Goal: Information Seeking & Learning: Find contact information

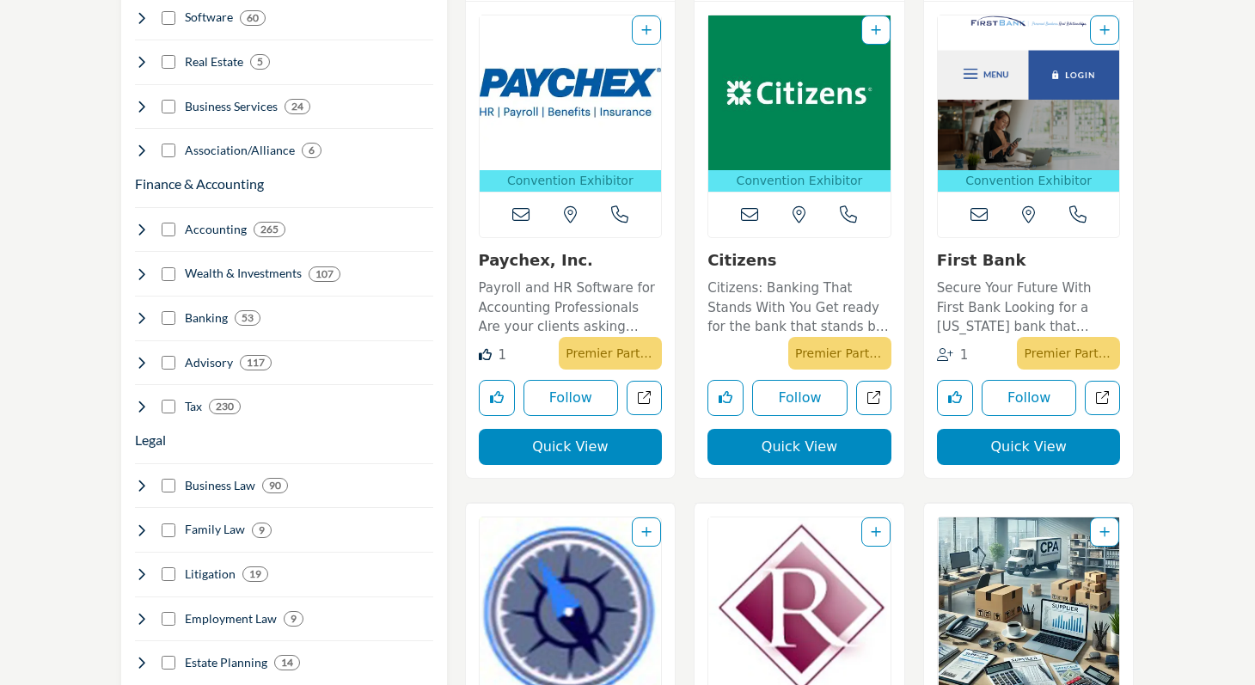
scroll to position [954, 0]
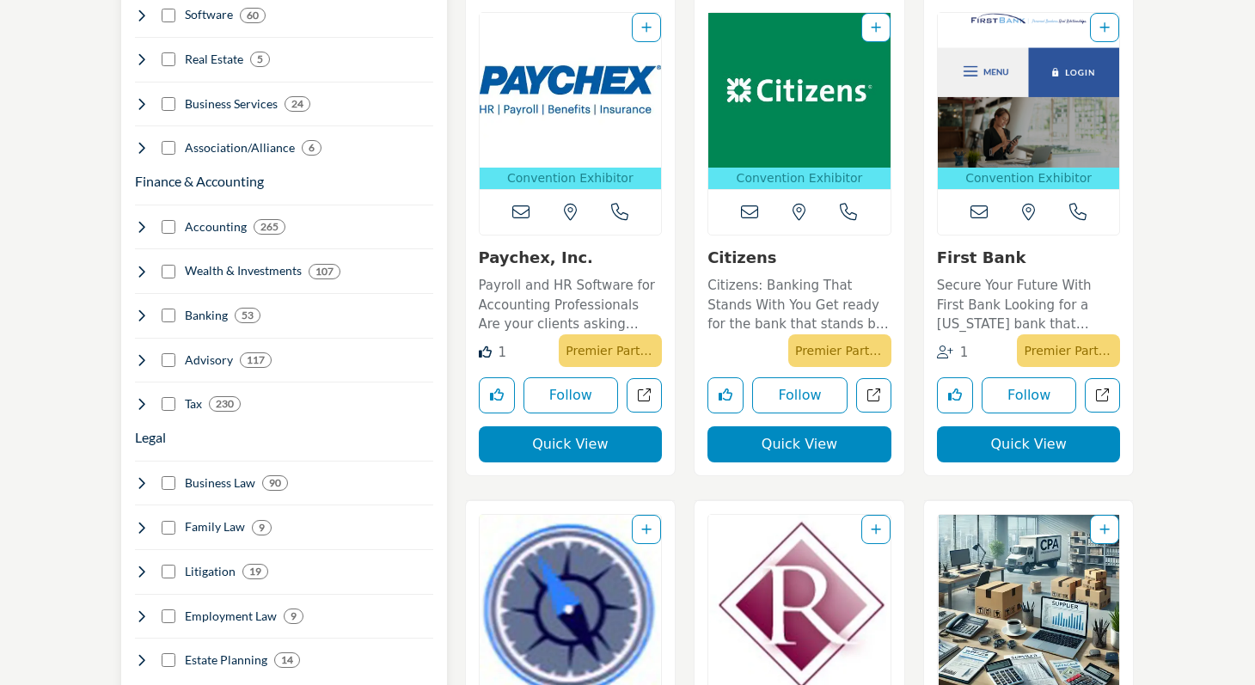
click at [143, 353] on icon at bounding box center [142, 360] width 14 height 14
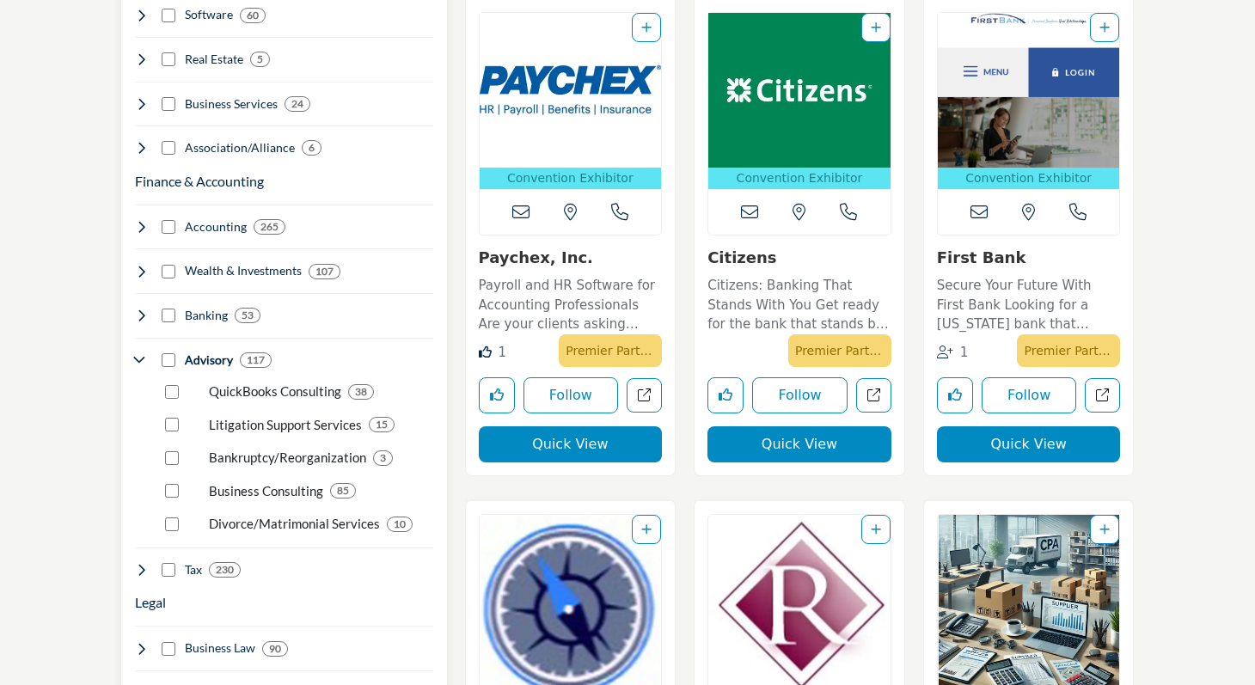
click at [143, 563] on icon at bounding box center [142, 570] width 14 height 14
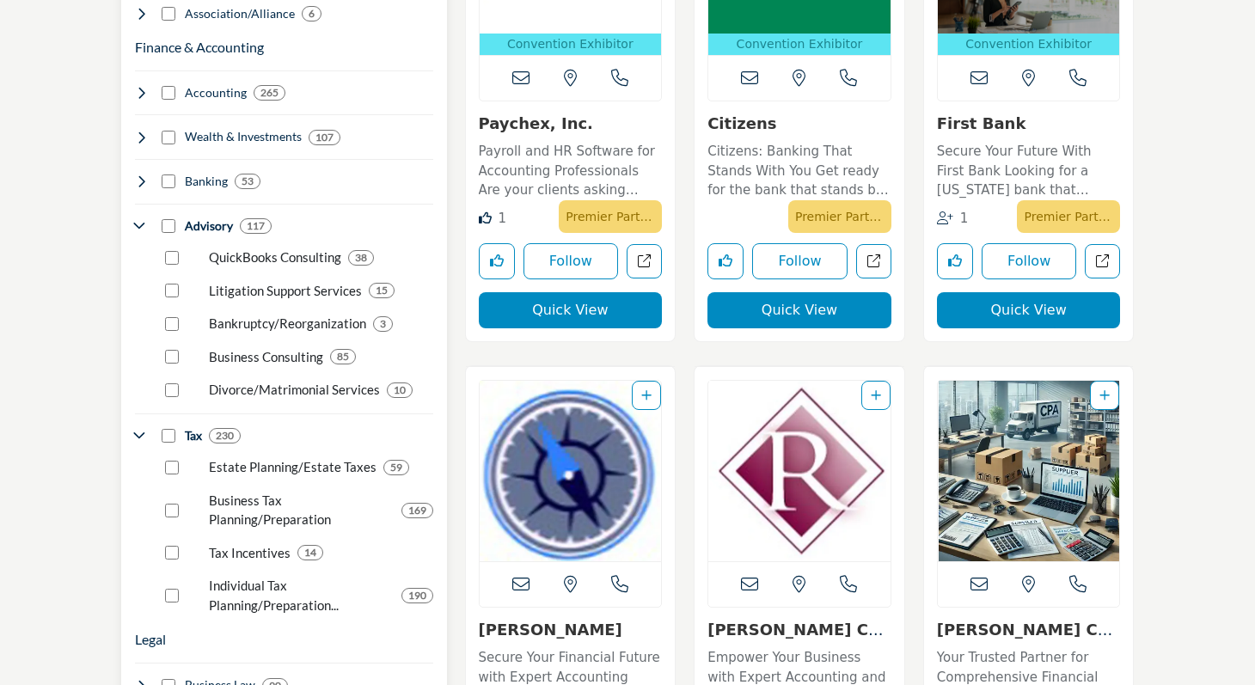
scroll to position [1102, 0]
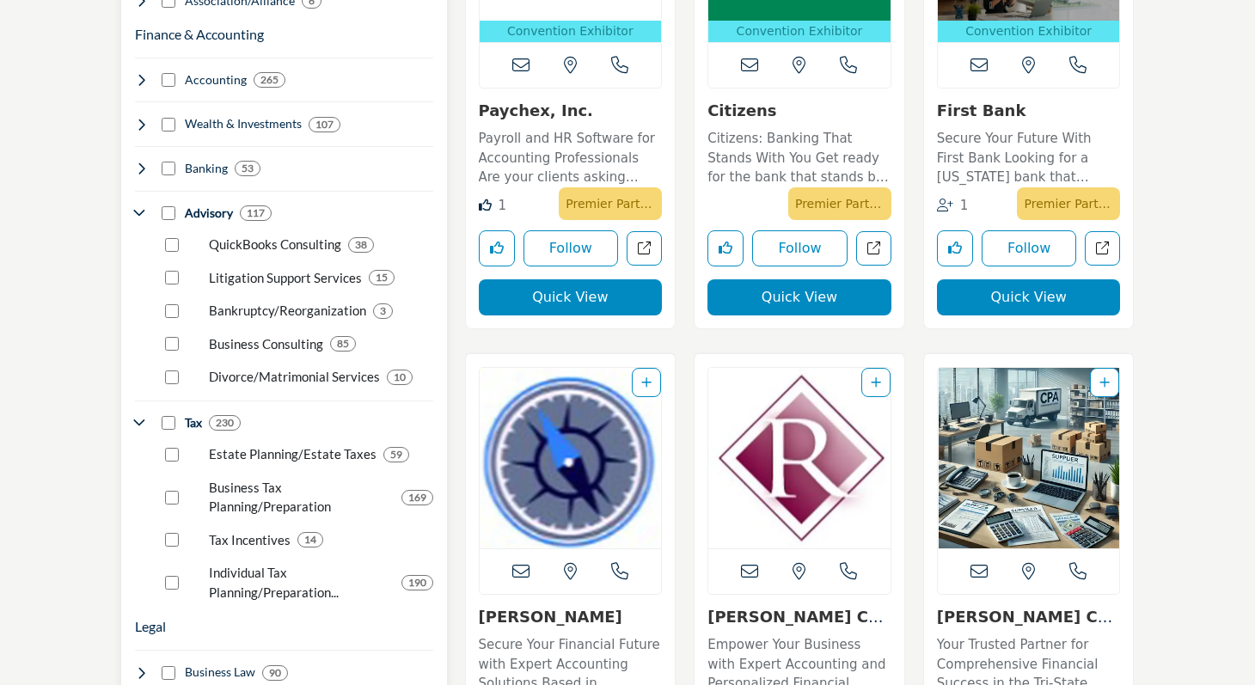
click at [137, 162] on icon at bounding box center [142, 169] width 14 height 14
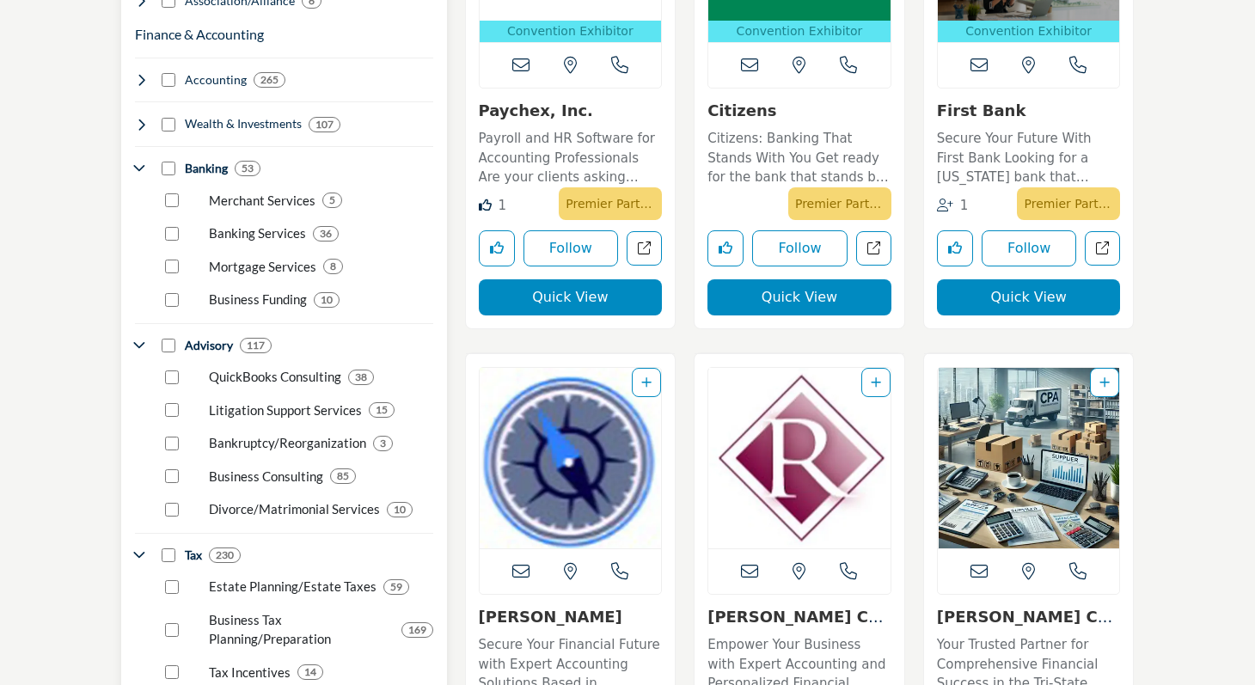
click at [141, 73] on icon at bounding box center [142, 80] width 14 height 14
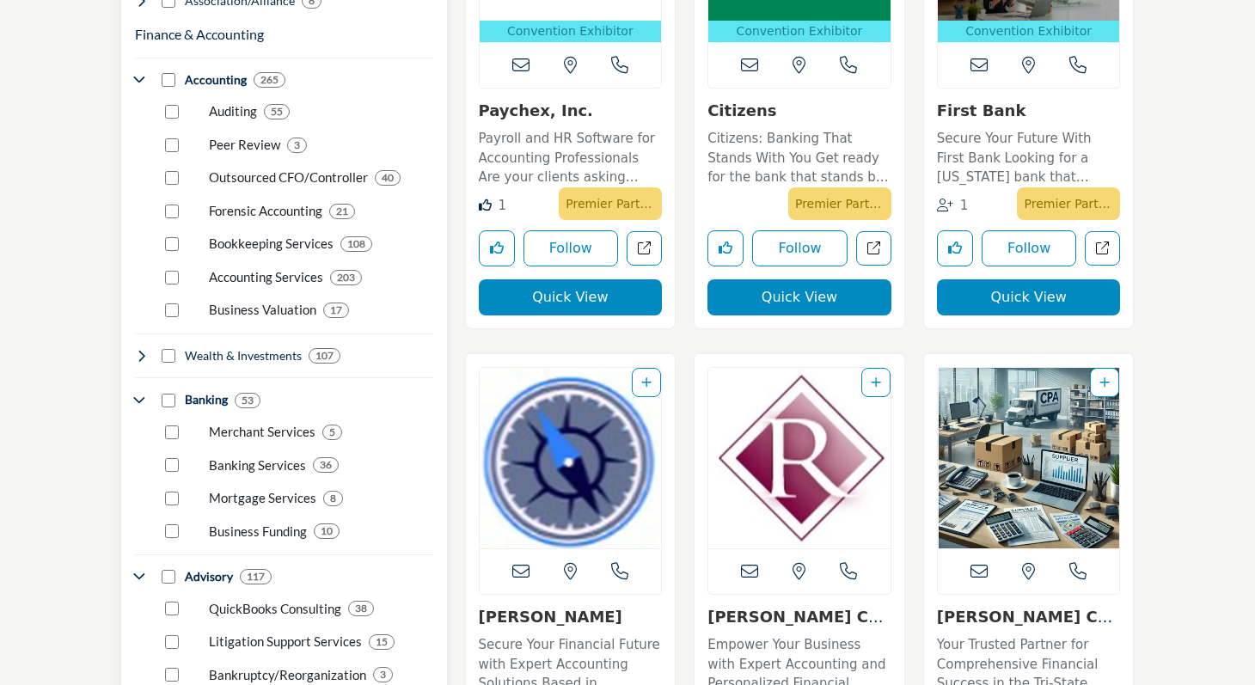
click at [137, 349] on icon at bounding box center [142, 356] width 14 height 14
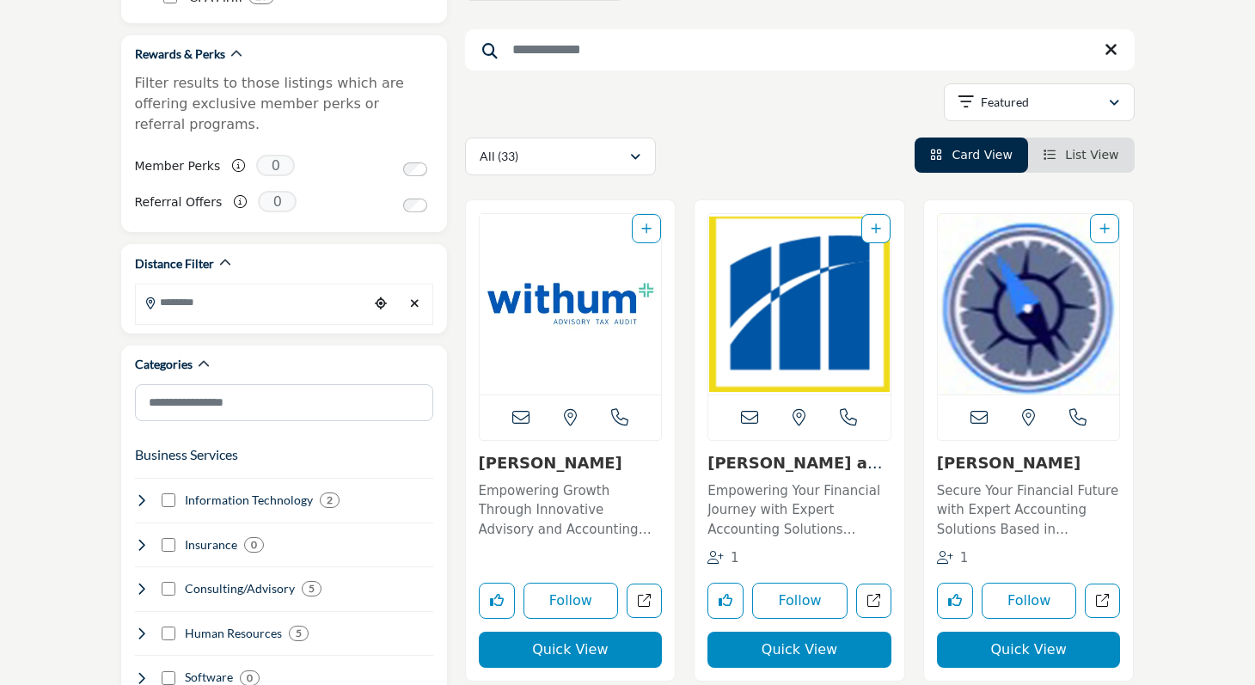
scroll to position [293, 0]
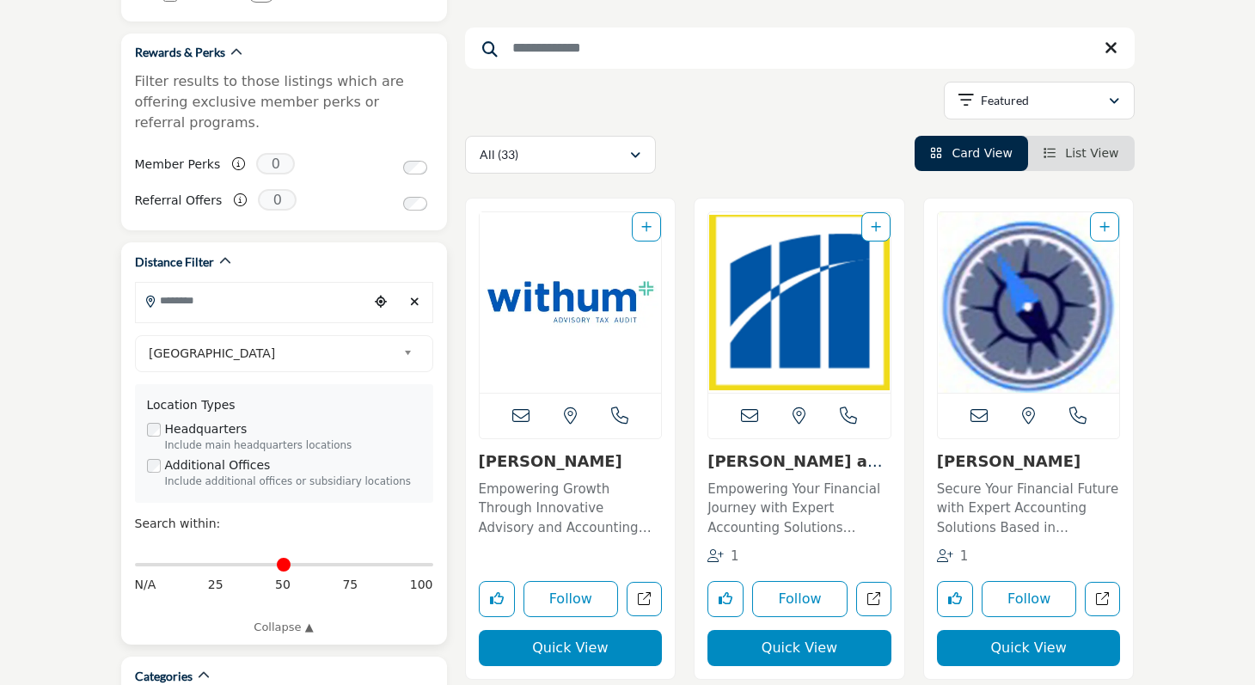
click at [261, 295] on input "Search Location" at bounding box center [252, 301] width 232 height 34
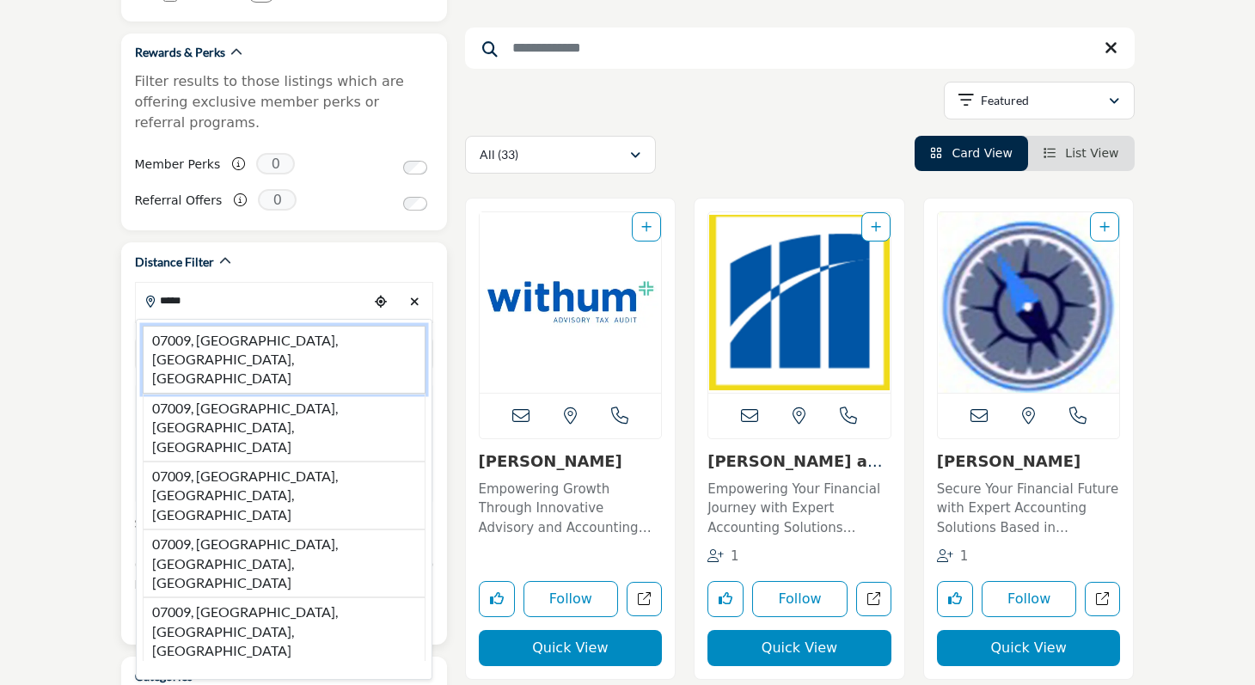
click at [252, 326] on li "07009, Cedar Grove, NJ, USA" at bounding box center [284, 360] width 283 height 68
type input "**********"
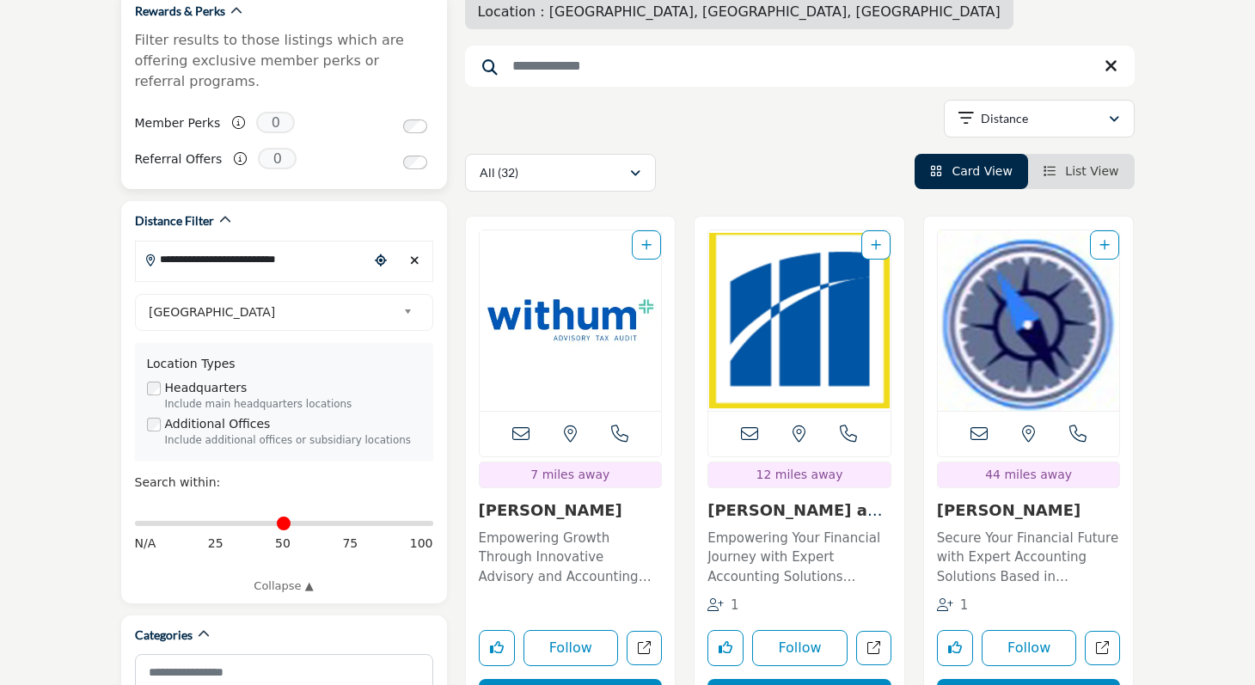
scroll to position [343, 0]
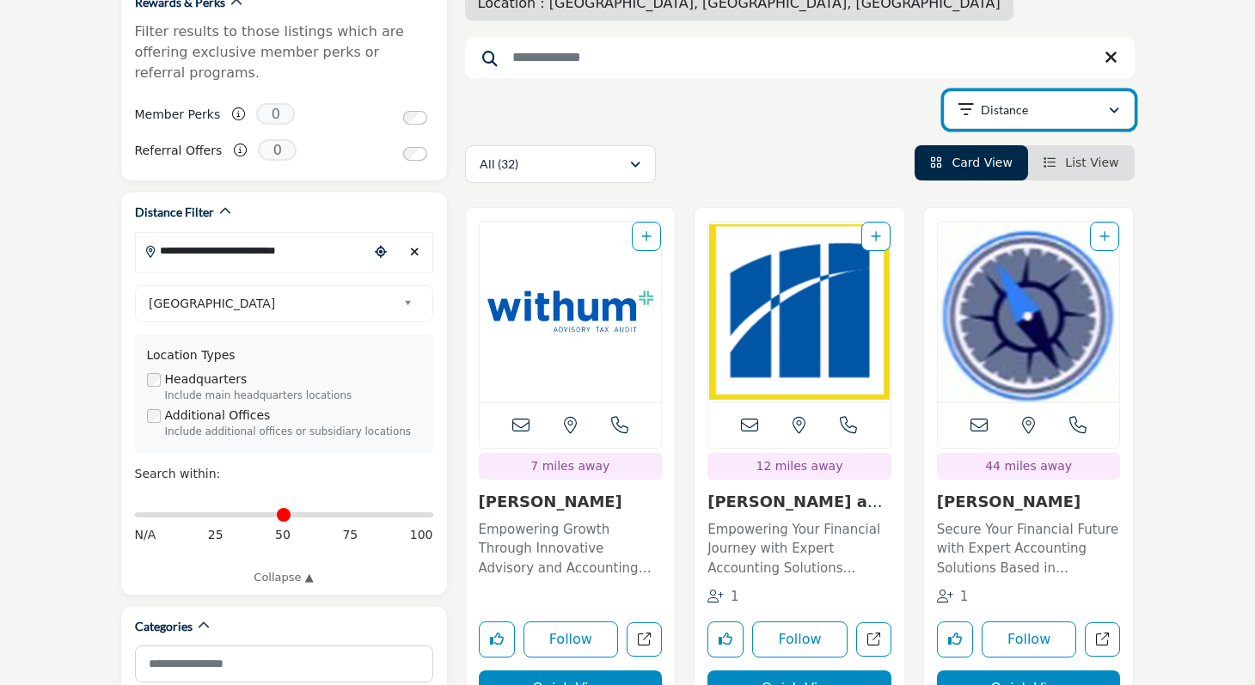
click at [1112, 107] on icon "button" at bounding box center [1114, 111] width 10 height 12
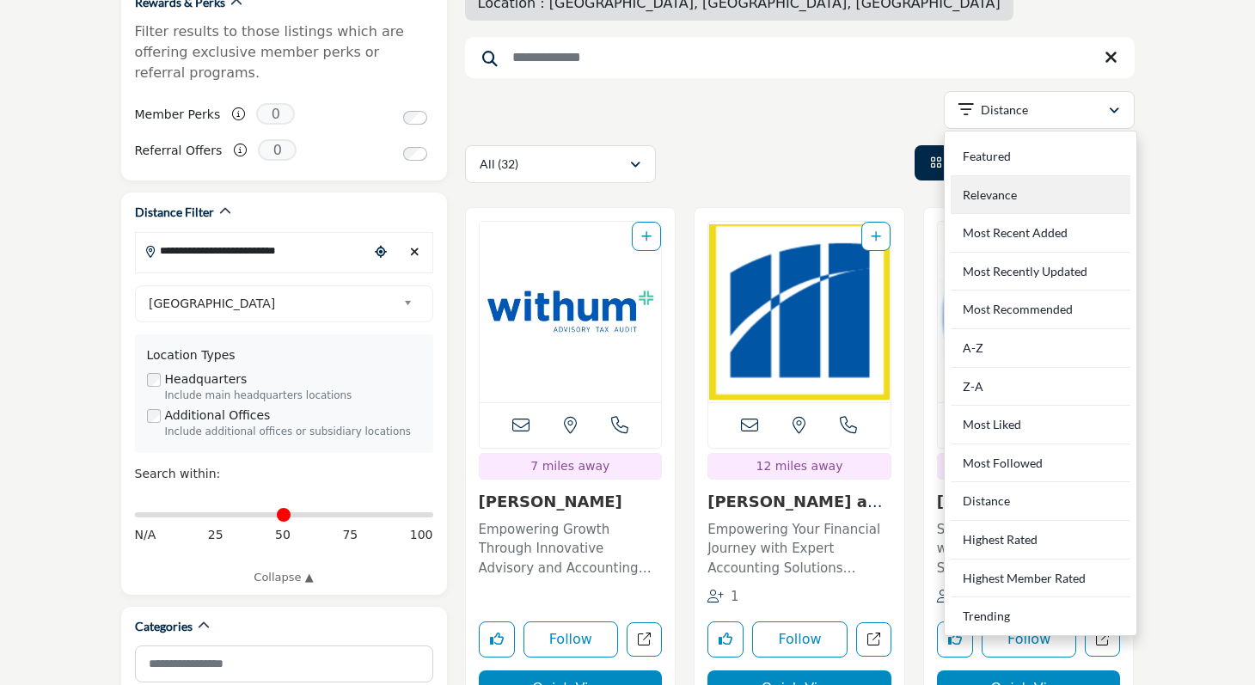
click at [1000, 195] on div "Relevance" at bounding box center [1041, 195] width 180 height 39
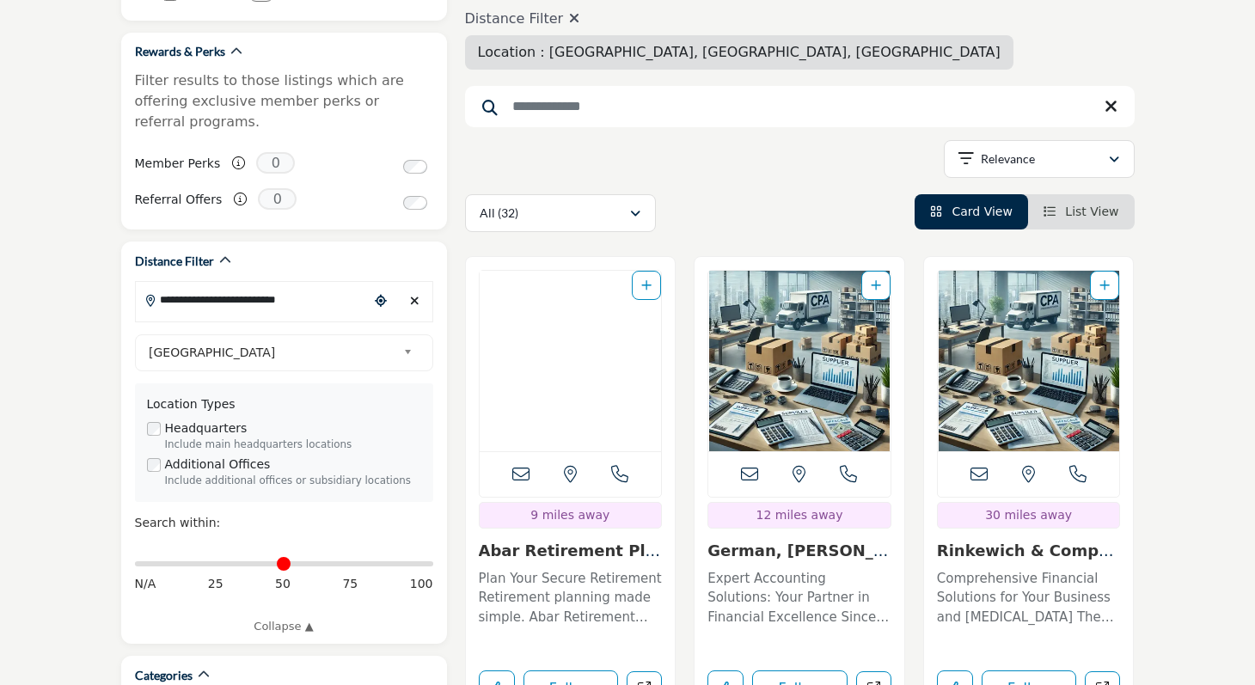
scroll to position [298, 0]
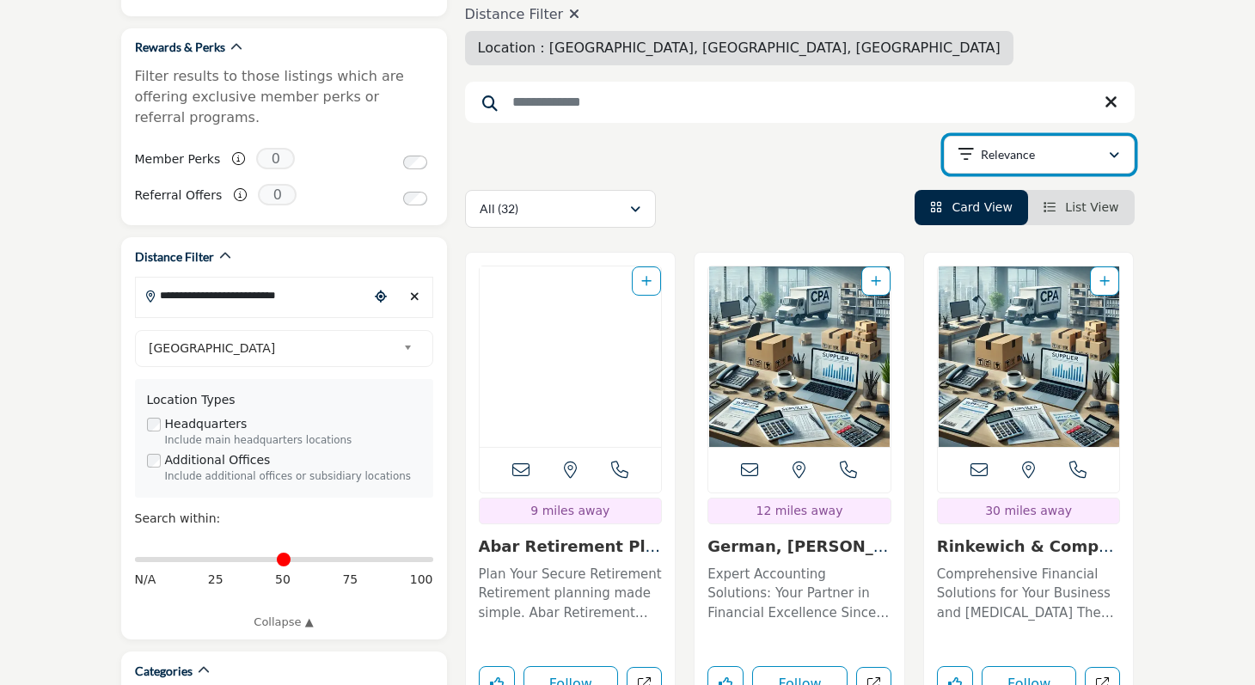
click at [1076, 164] on div "Relevance" at bounding box center [1034, 154] width 150 height 21
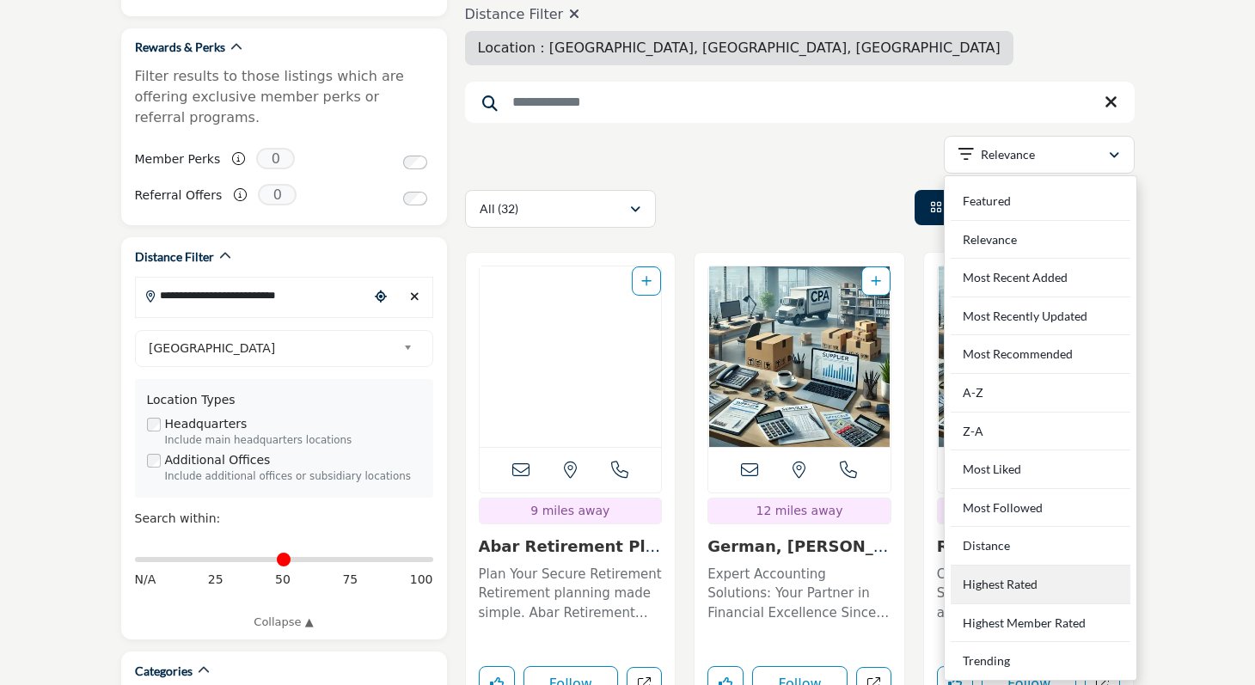
click at [997, 588] on Rated "Highest Rated" at bounding box center [1041, 585] width 180 height 39
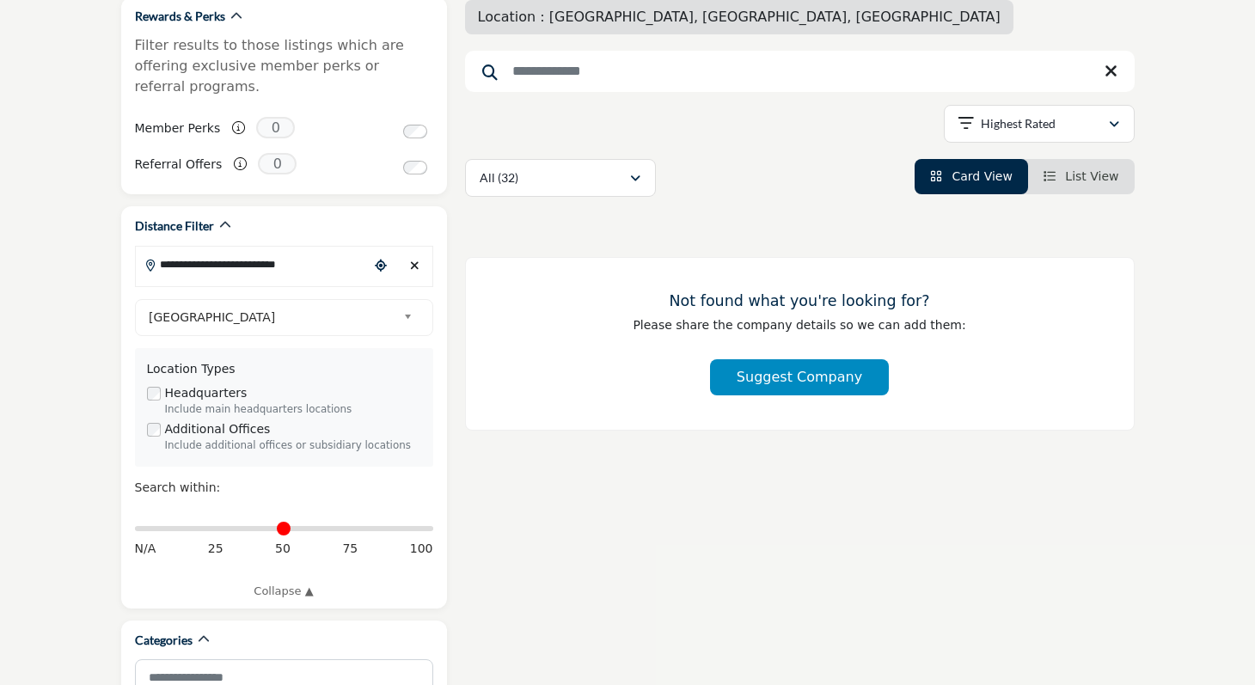
scroll to position [336, 0]
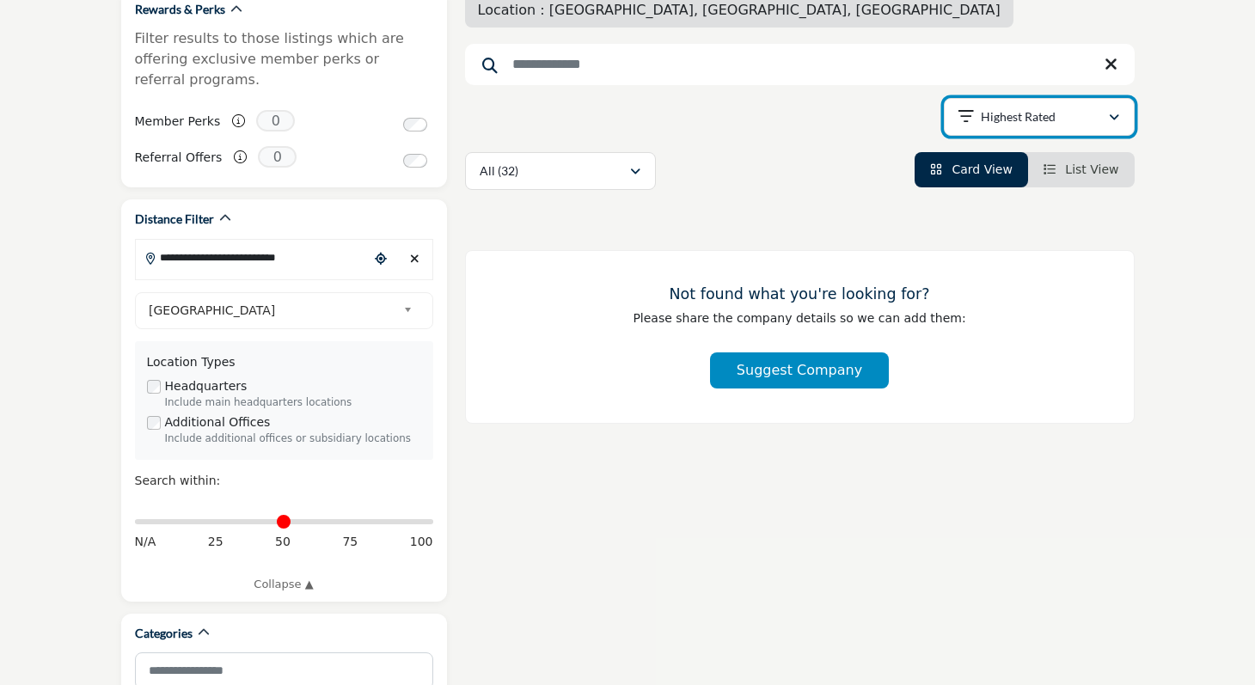
click at [1032, 117] on p "Highest Rated" at bounding box center [1018, 116] width 75 height 17
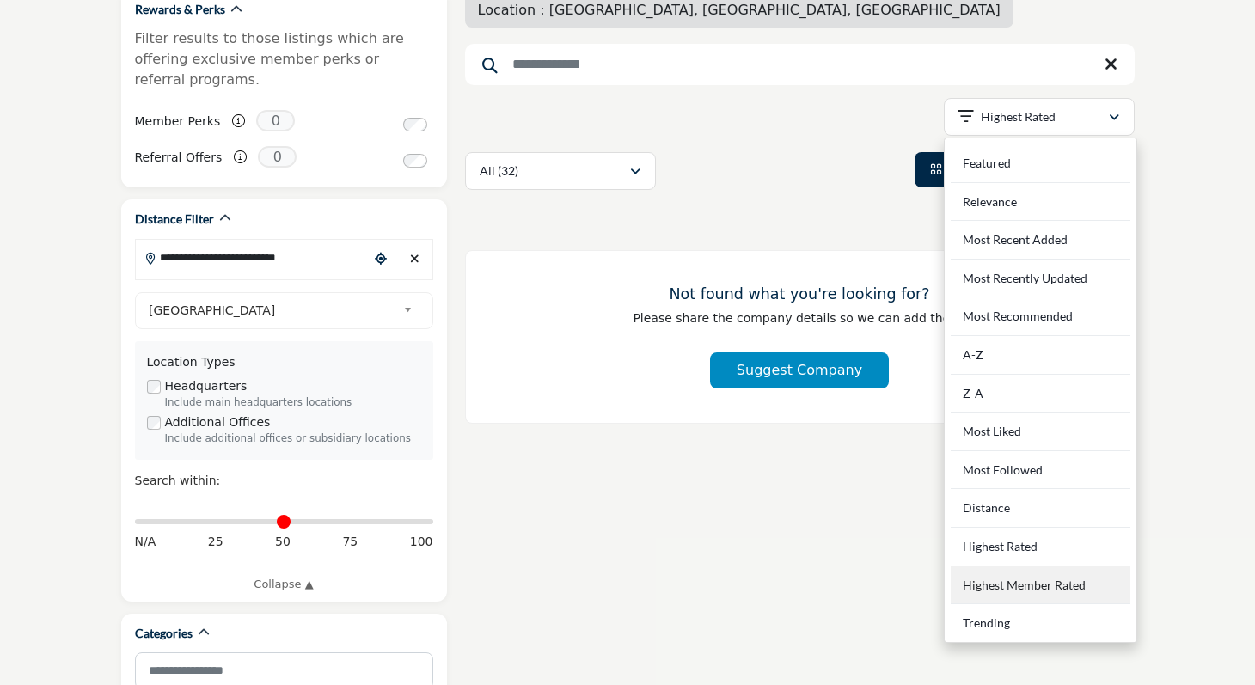
click at [984, 589] on Rated "Highest Member Rated" at bounding box center [1041, 586] width 180 height 39
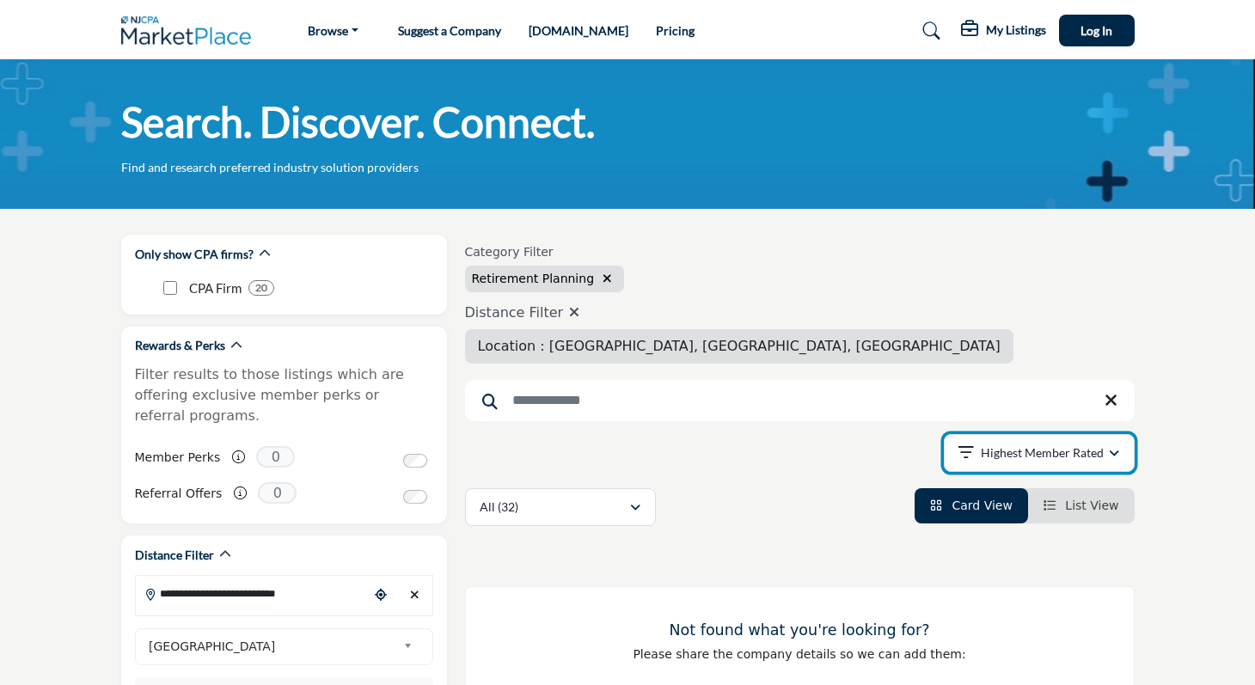
click at [1087, 451] on p "Highest Member Rated" at bounding box center [1042, 453] width 123 height 17
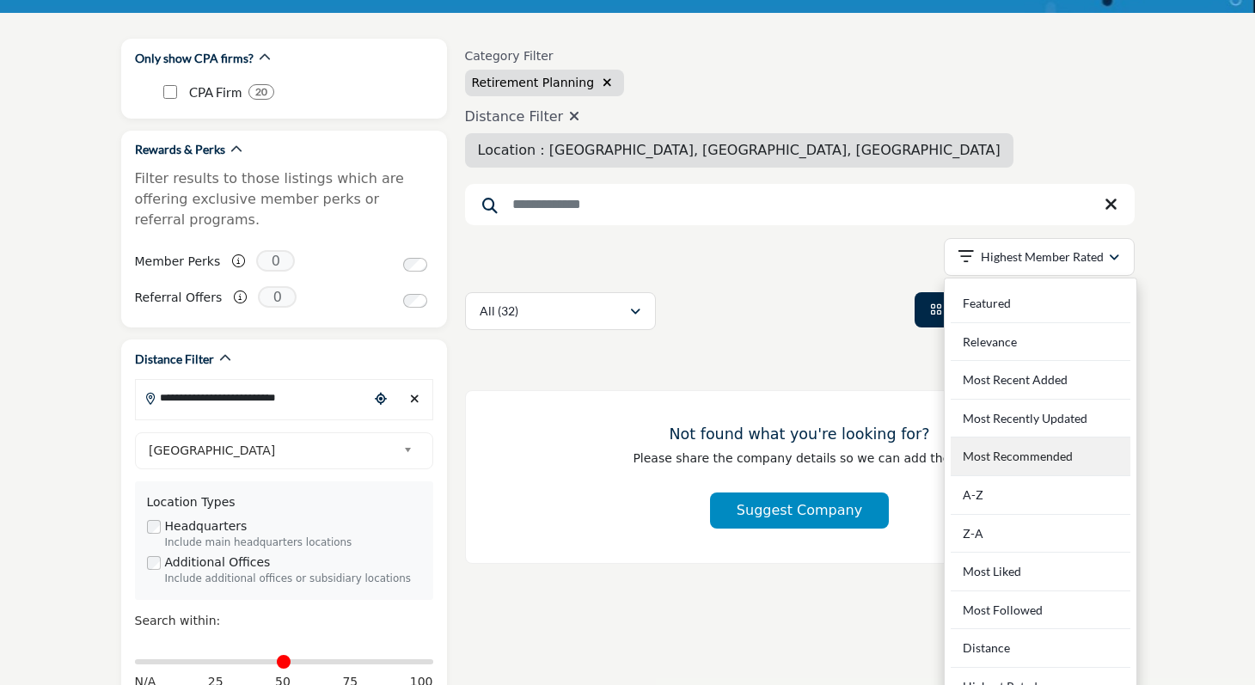
click at [989, 459] on Recommended "Most Recommended" at bounding box center [1041, 457] width 180 height 39
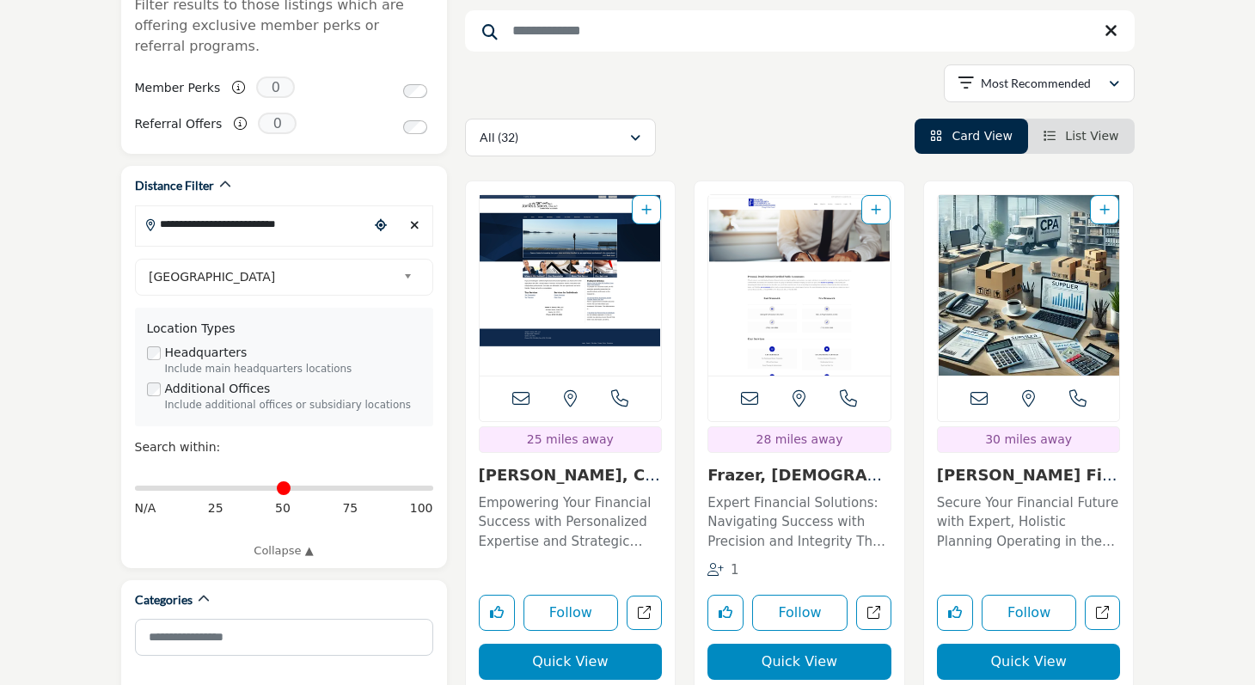
scroll to position [365, 0]
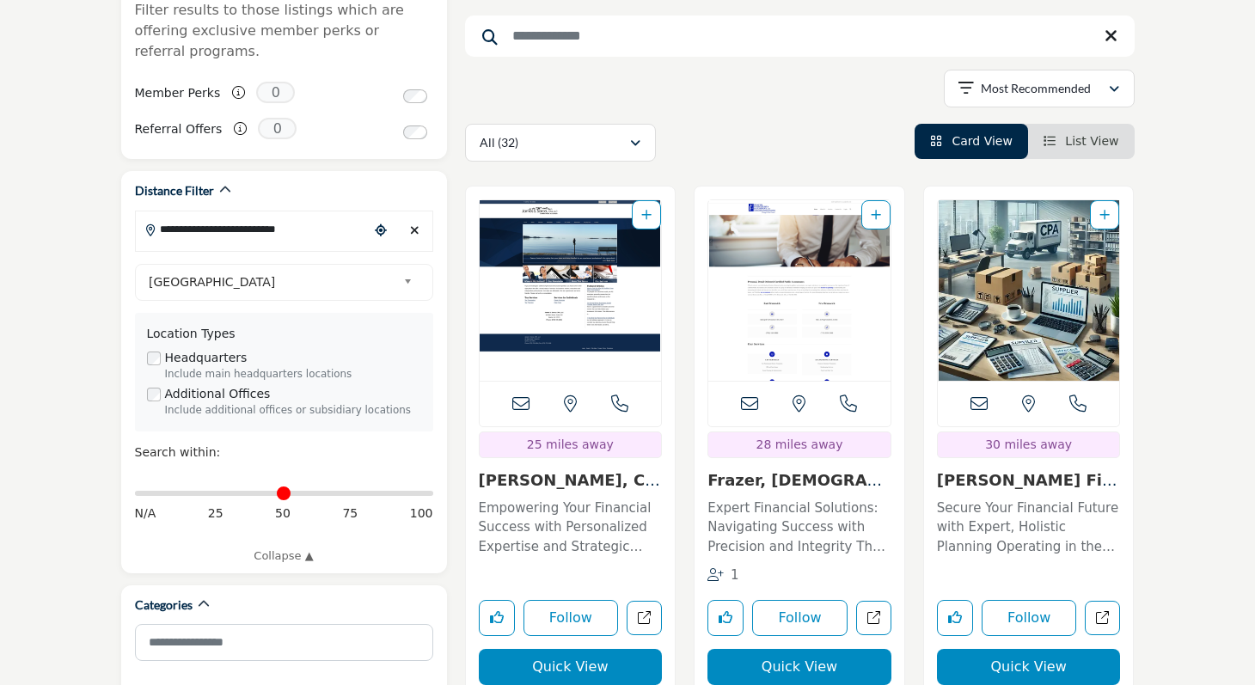
click at [587, 480] on link "James S. Sorce, CPA,..." at bounding box center [569, 489] width 181 height 37
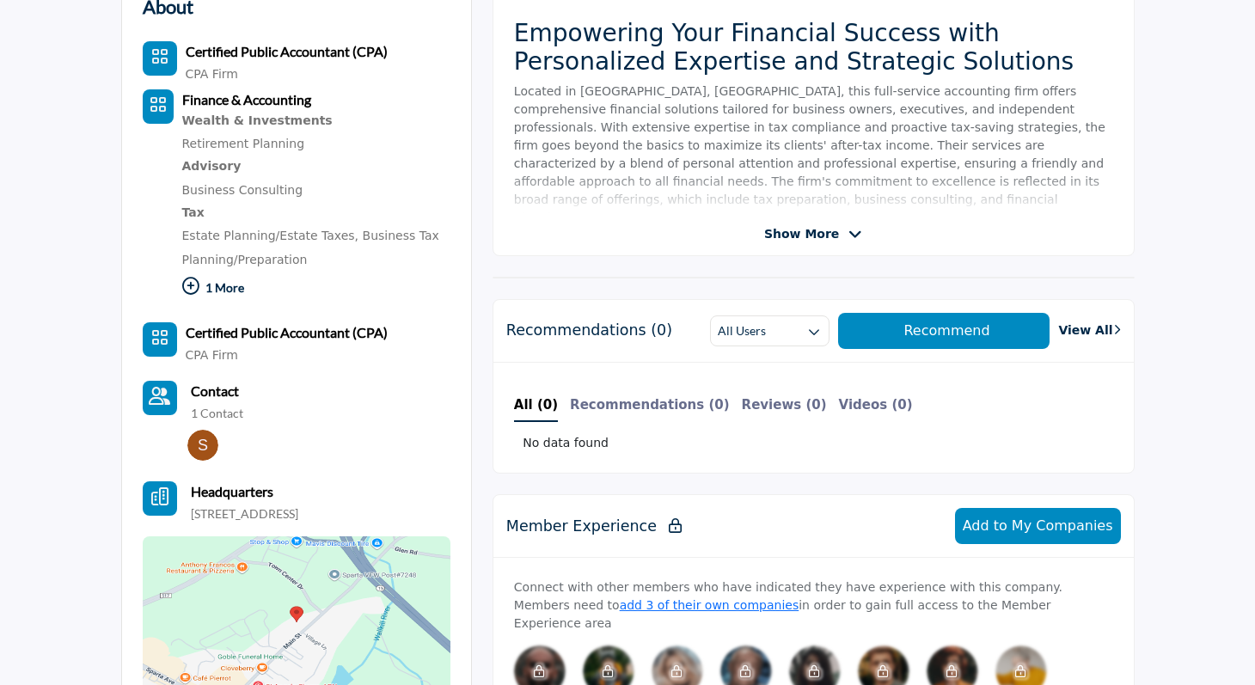
scroll to position [538, 0]
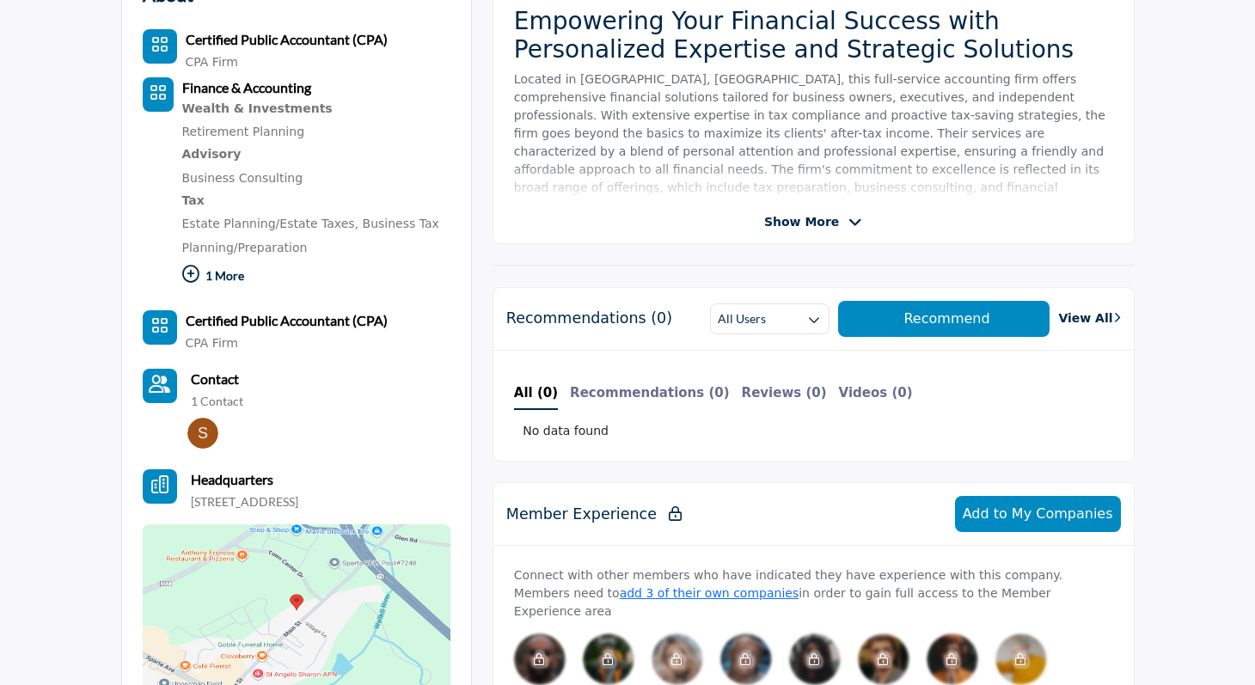
click at [795, 223] on span "Show More" at bounding box center [801, 222] width 75 height 18
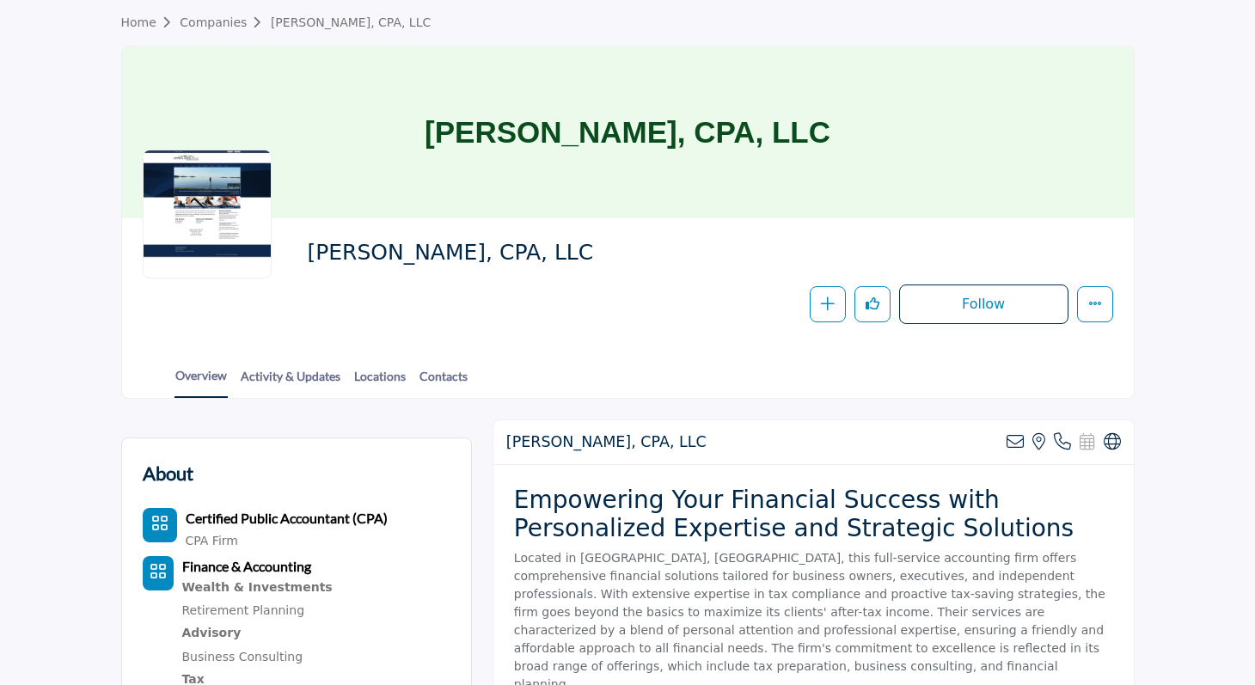
scroll to position [58, 0]
drag, startPoint x: 445, startPoint y: 128, endPoint x: 877, endPoint y: 132, distance: 431.7
click at [877, 132] on div "James S. Sorce, CPA, LLC" at bounding box center [628, 133] width 1012 height 172
copy h1 "James S. Sorce, CPA, LLC"
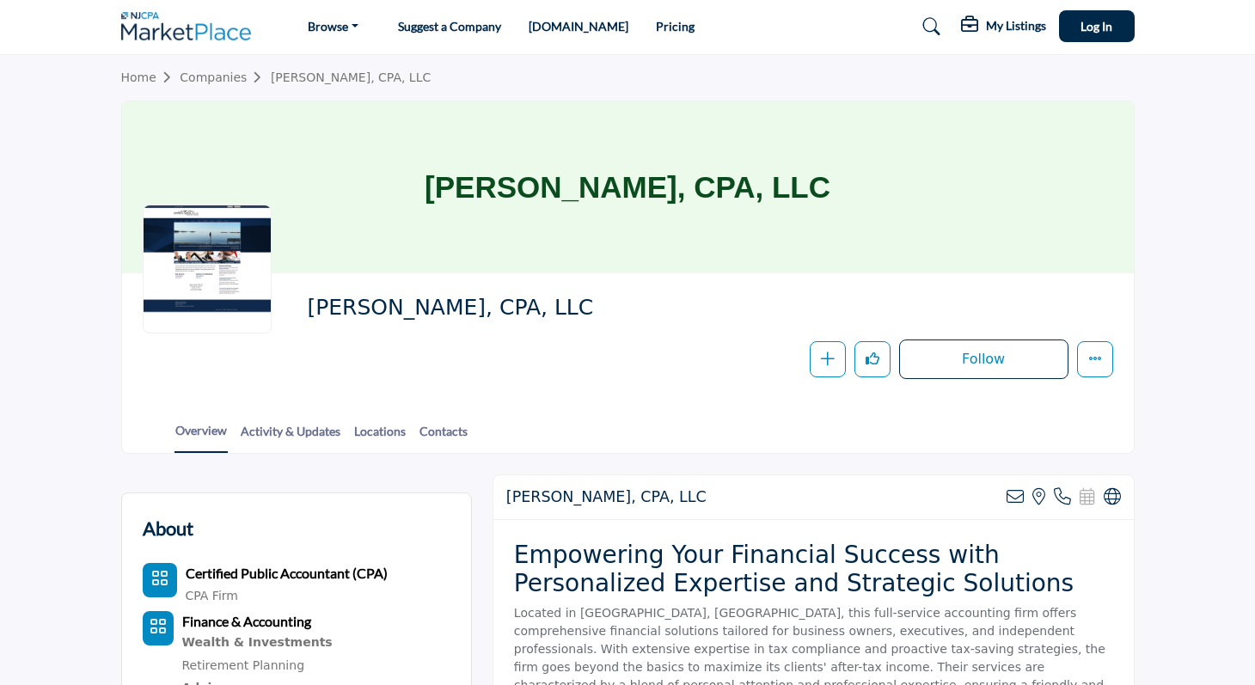
scroll to position [0, 0]
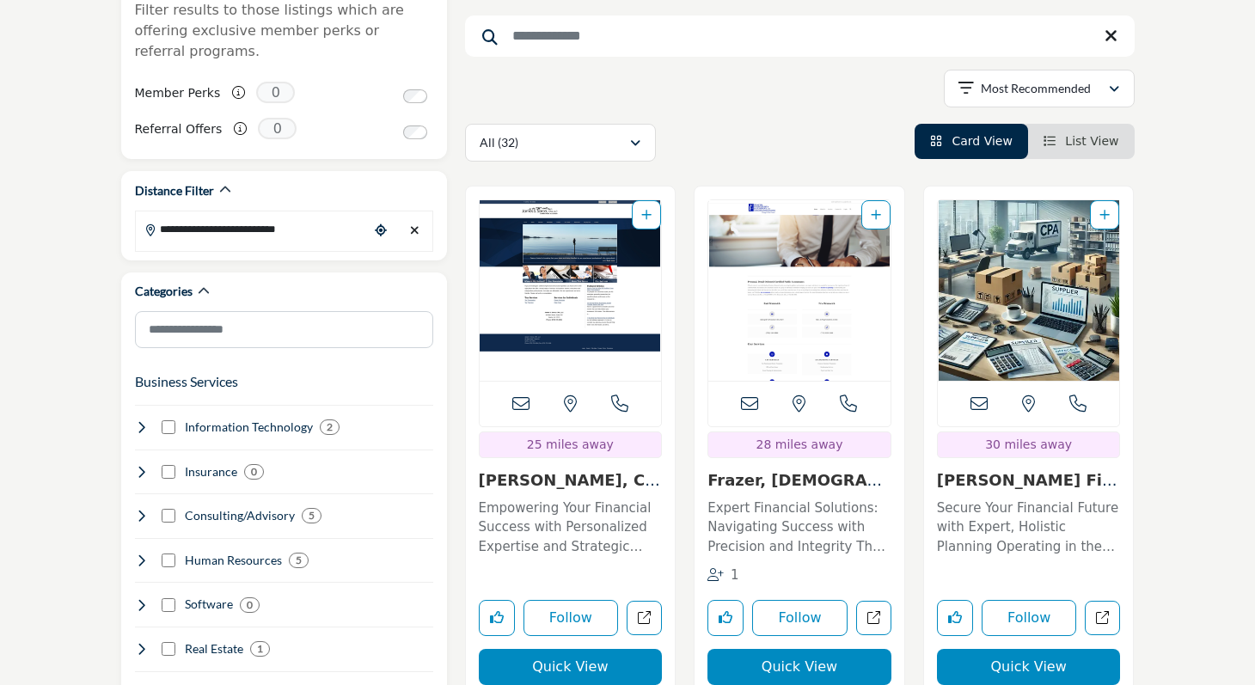
scroll to position [379, 0]
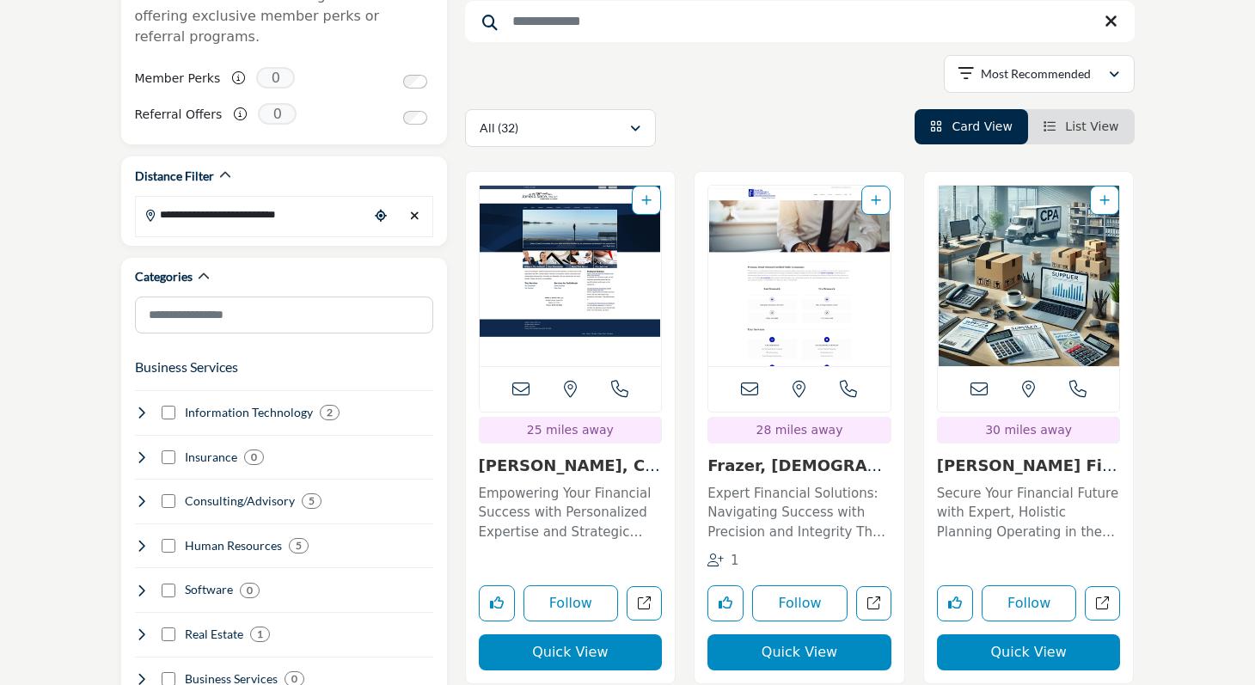
click at [760, 468] on link "Frazer, Evangelista,..." at bounding box center [795, 475] width 175 height 37
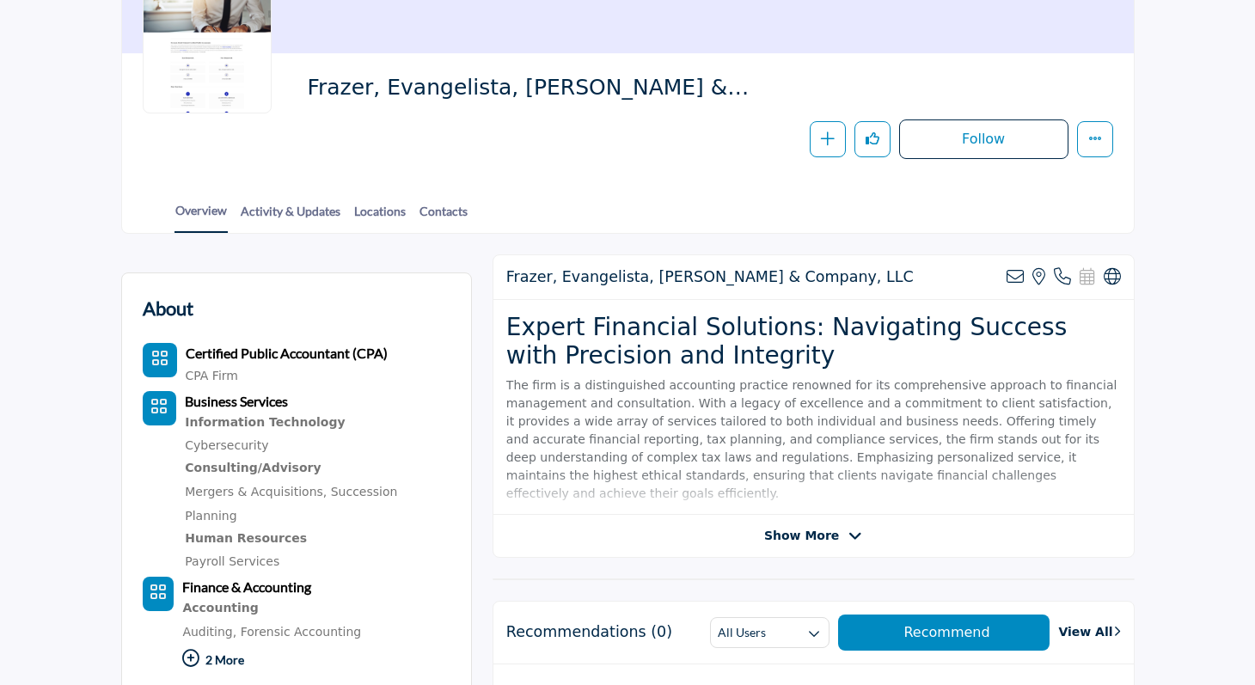
scroll to position [224, 0]
drag, startPoint x: 310, startPoint y: 82, endPoint x: 799, endPoint y: 77, distance: 489.3
click at [799, 77] on div "Frazer, Evangelista, Sahni & Company, LLC" at bounding box center [705, 93] width 797 height 37
copy span "Frazer, Evangelista, Sahni & Company, LLC"
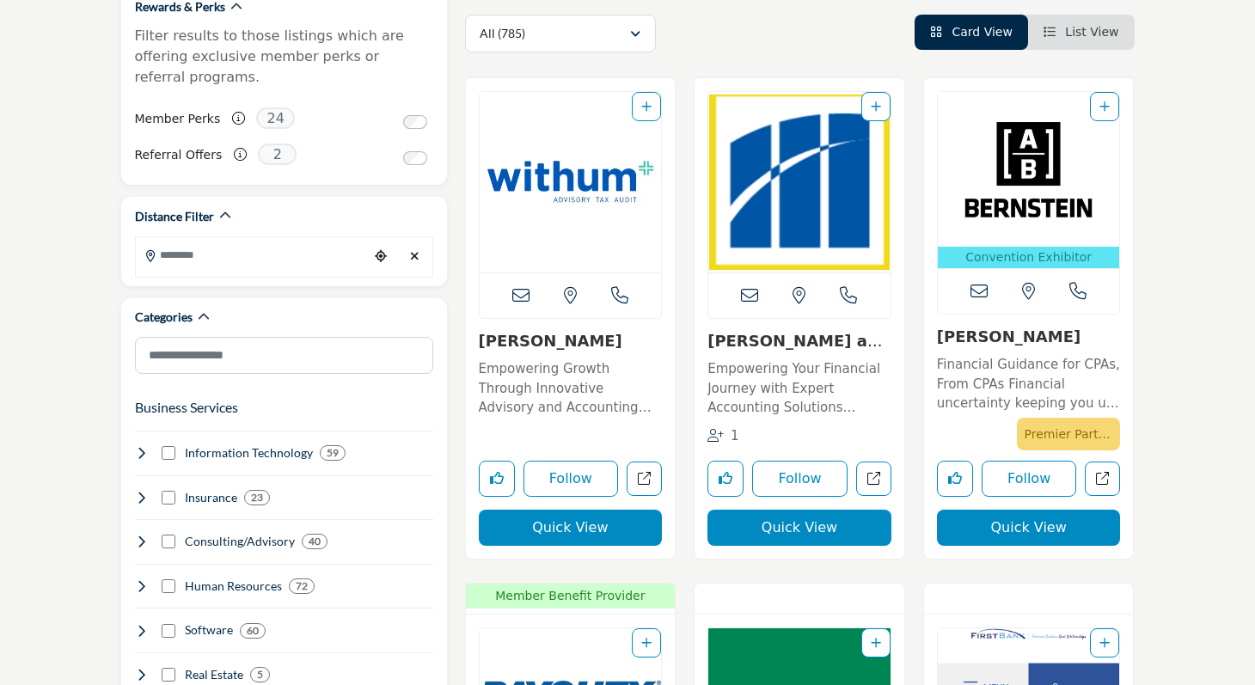
scroll to position [342, 0]
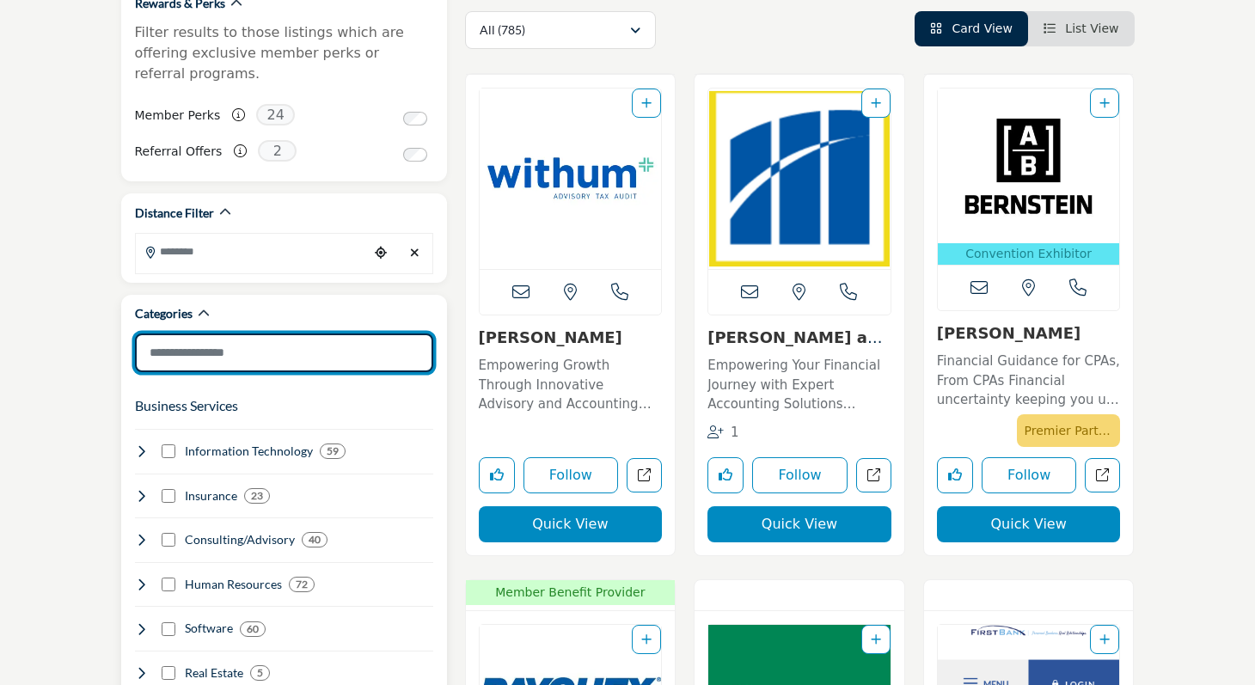
click at [265, 334] on input "Search Category" at bounding box center [284, 353] width 298 height 39
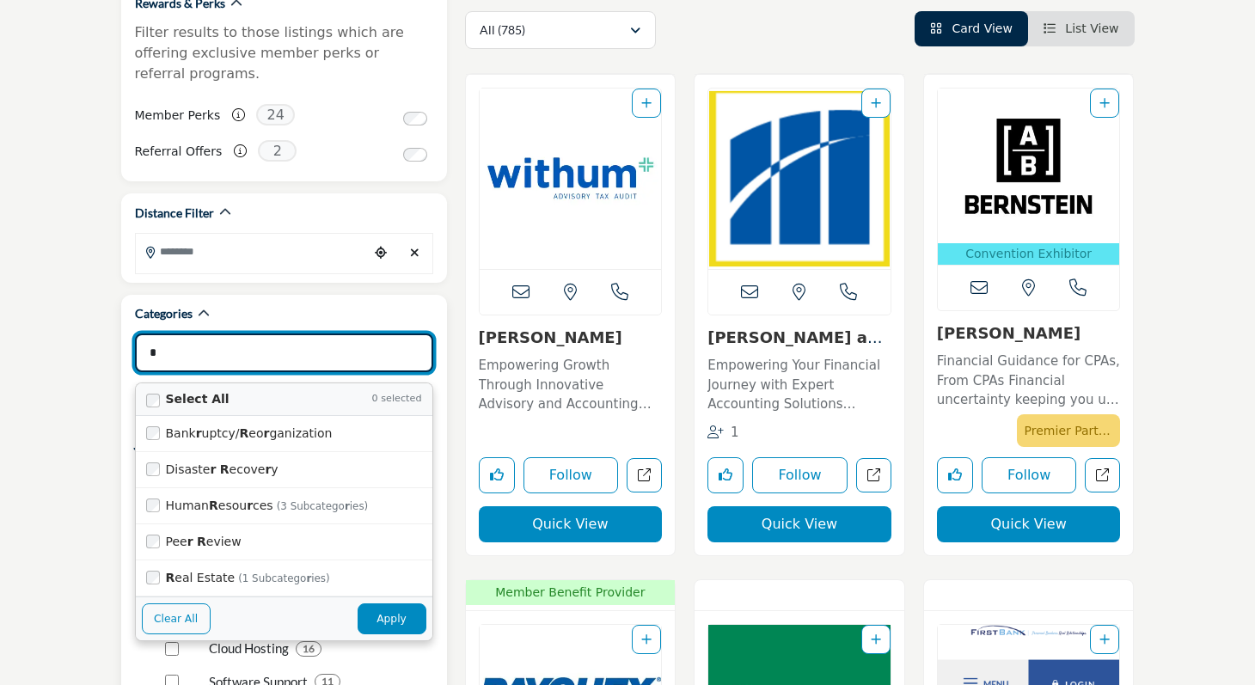
type input "**"
type input "**********"
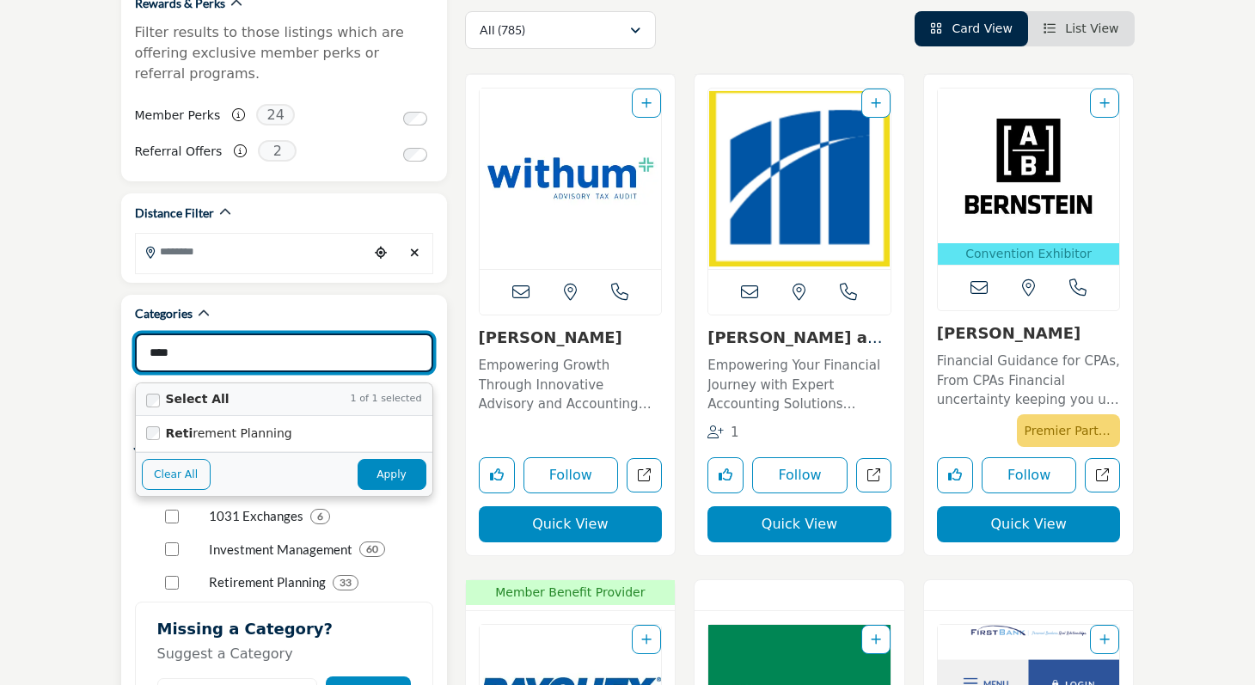
click at [390, 459] on button "Apply" at bounding box center [392, 474] width 69 height 31
type input "****"
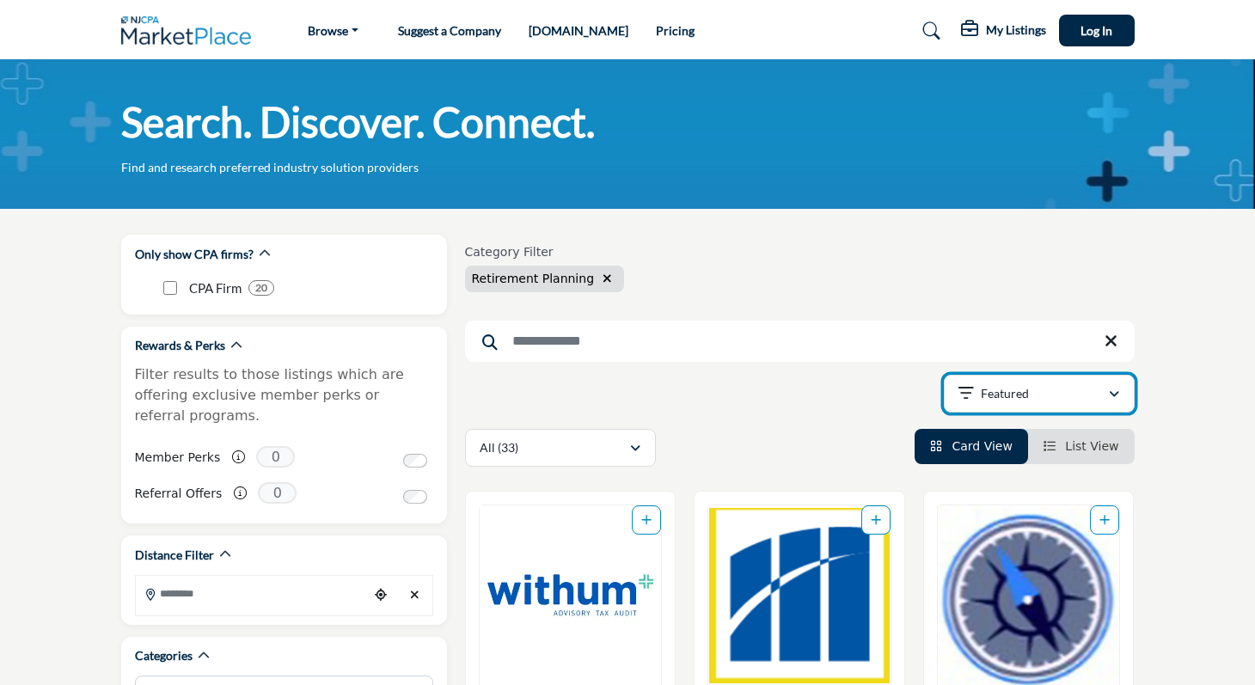
click at [1029, 392] on div "Featured" at bounding box center [1034, 394] width 150 height 21
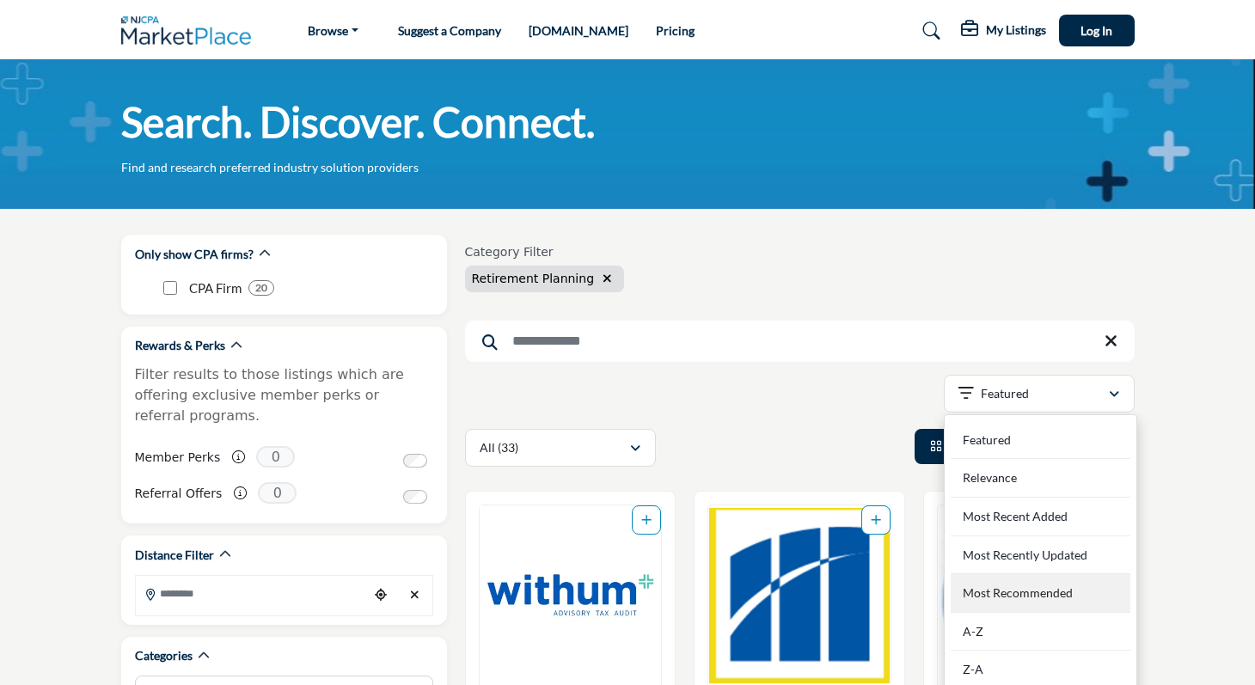
click at [997, 587] on Recommended "Most Recommended" at bounding box center [1041, 593] width 180 height 39
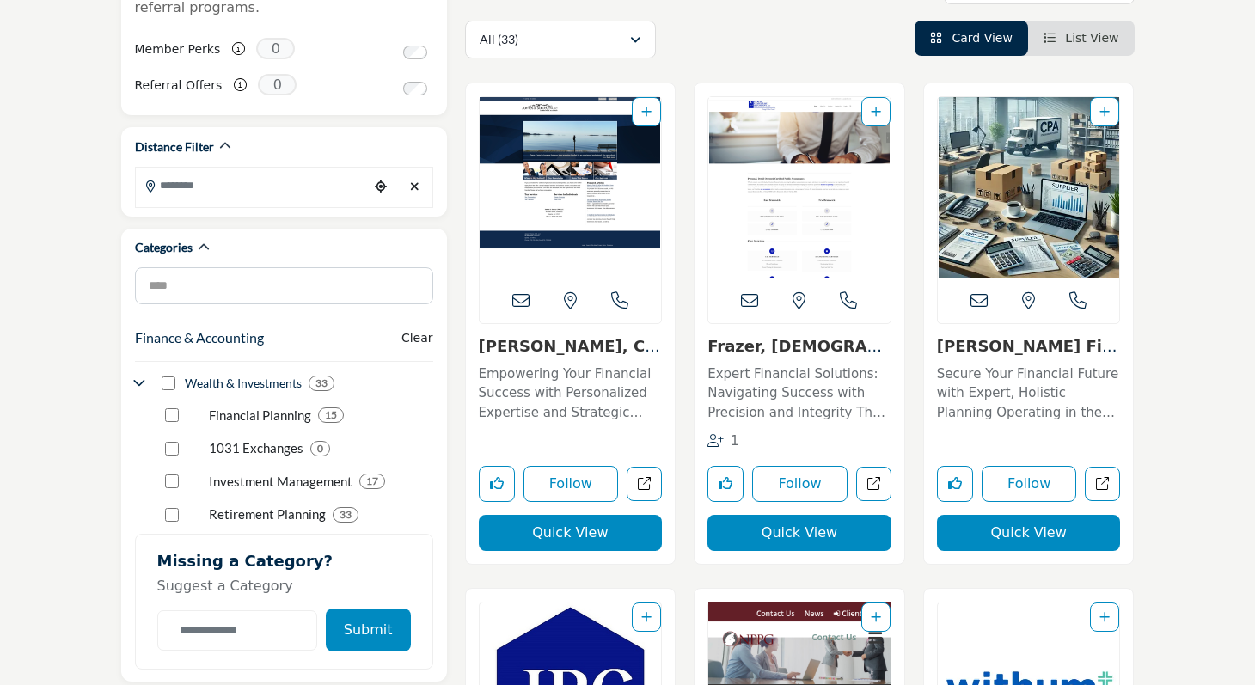
scroll to position [414, 0]
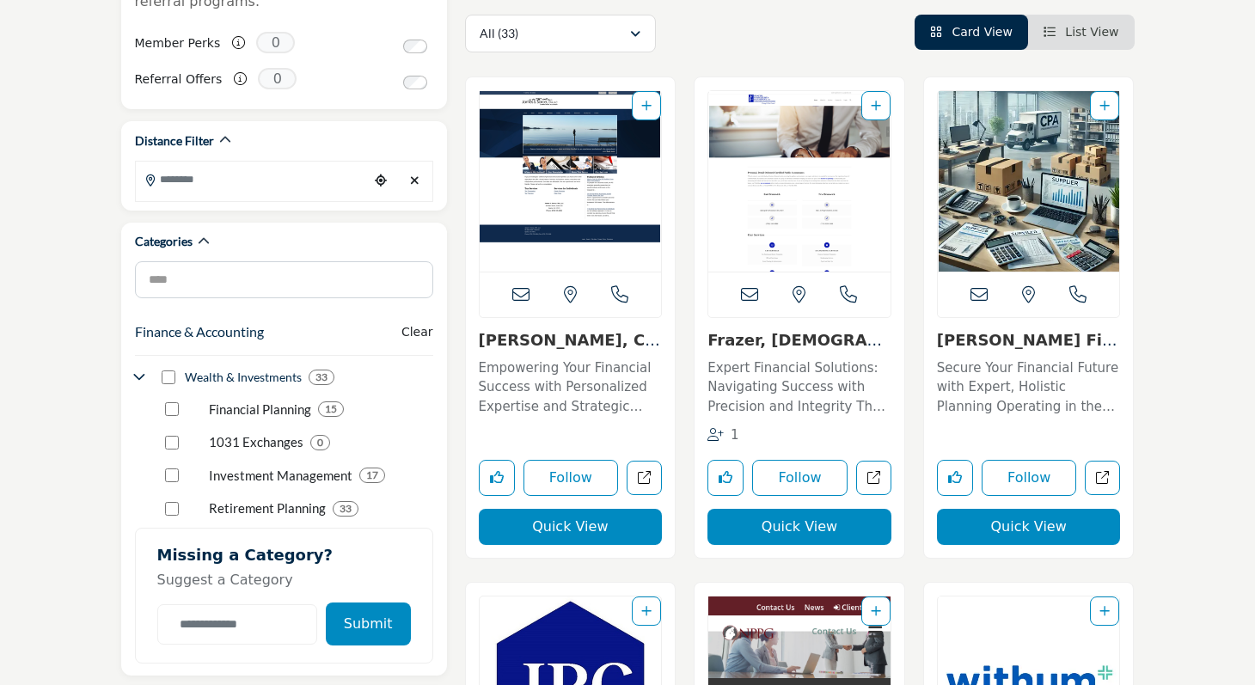
click at [997, 336] on link "Shapiro Financial Se..." at bounding box center [1027, 349] width 181 height 37
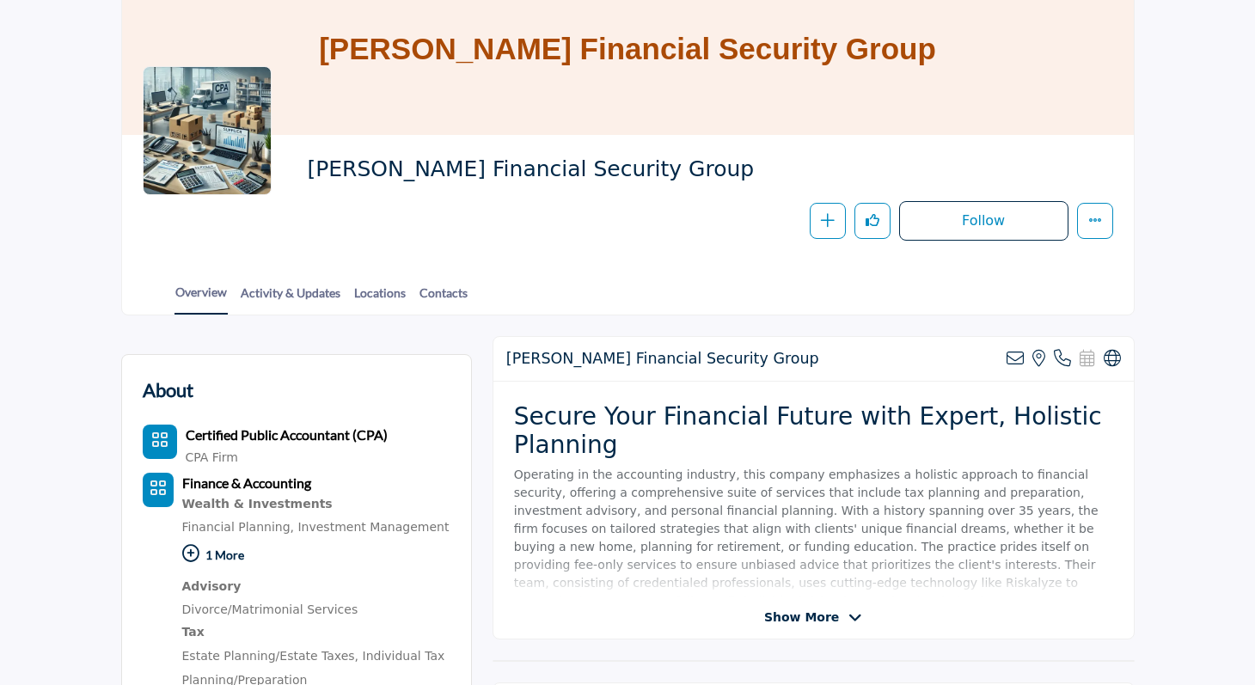
scroll to position [142, 0]
drag, startPoint x: 310, startPoint y: 166, endPoint x: 652, endPoint y: 170, distance: 341.4
click at [653, 171] on span "[PERSON_NAME] Financial Security Group" at bounding box center [541, 171] width 469 height 28
copy span "[PERSON_NAME] Financial Security Group"
click at [372, 299] on link "Locations" at bounding box center [379, 300] width 53 height 30
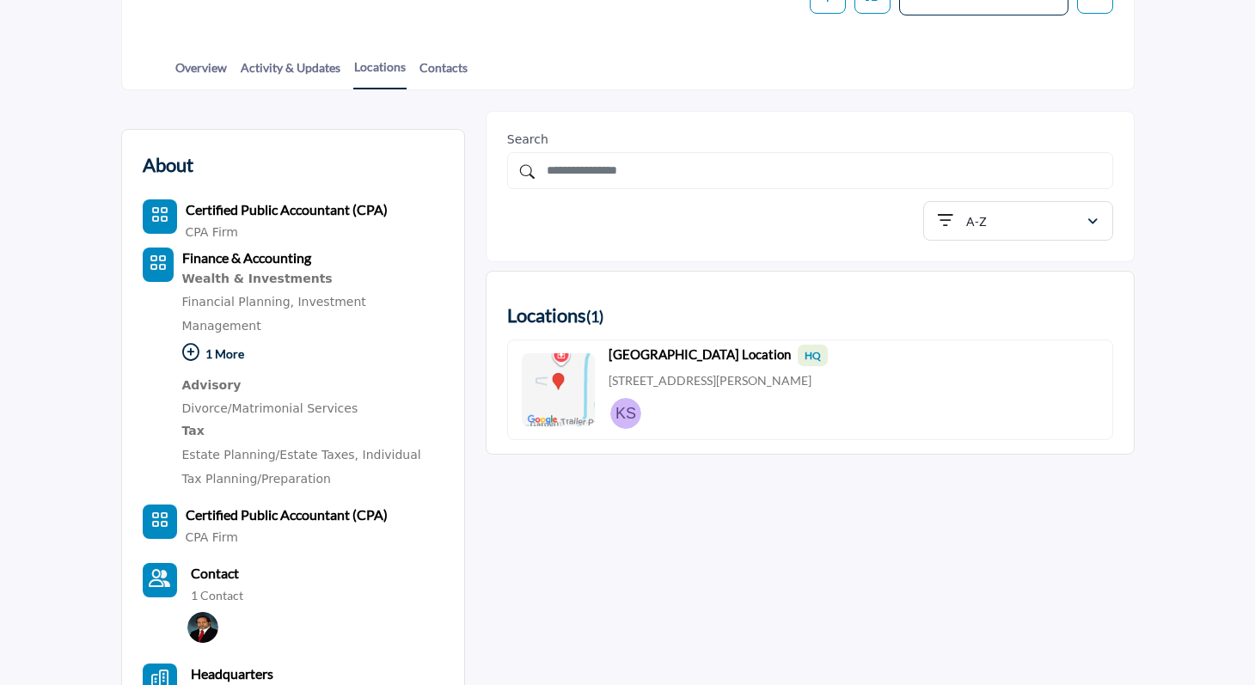
scroll to position [369, 0]
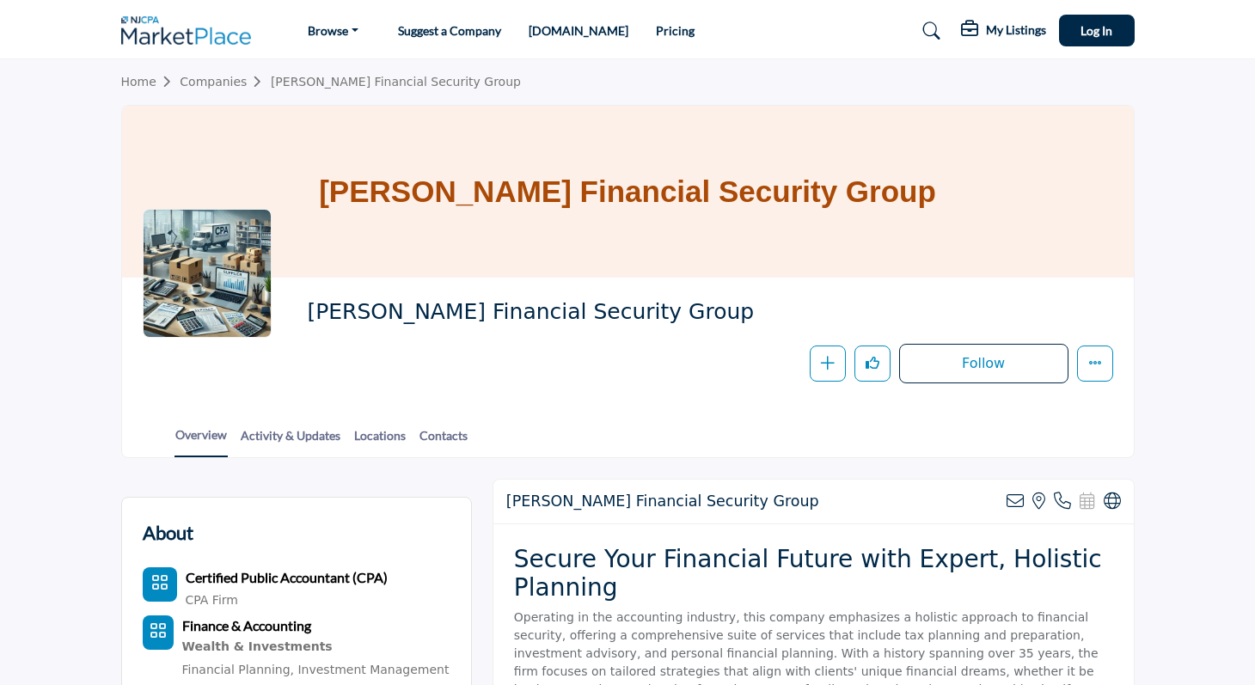
scroll to position [72, 0]
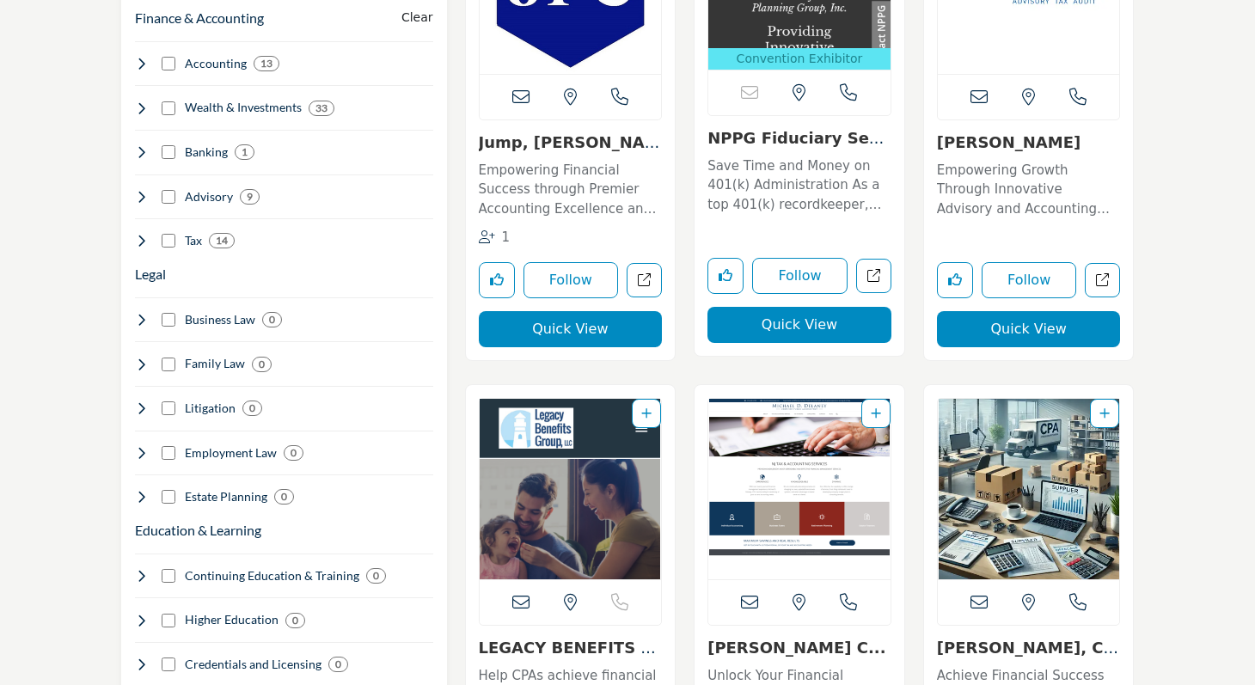
scroll to position [1121, 0]
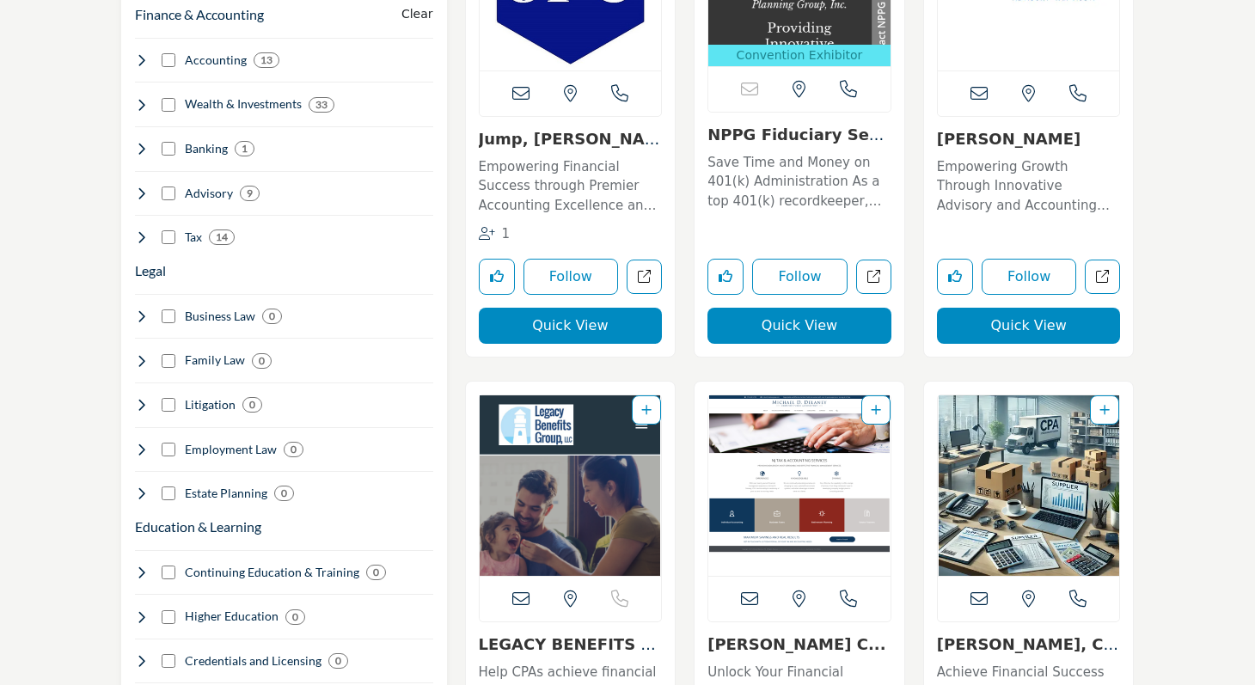
click at [789, 647] on link "Michael D. Delaney C..." at bounding box center [797, 644] width 178 height 18
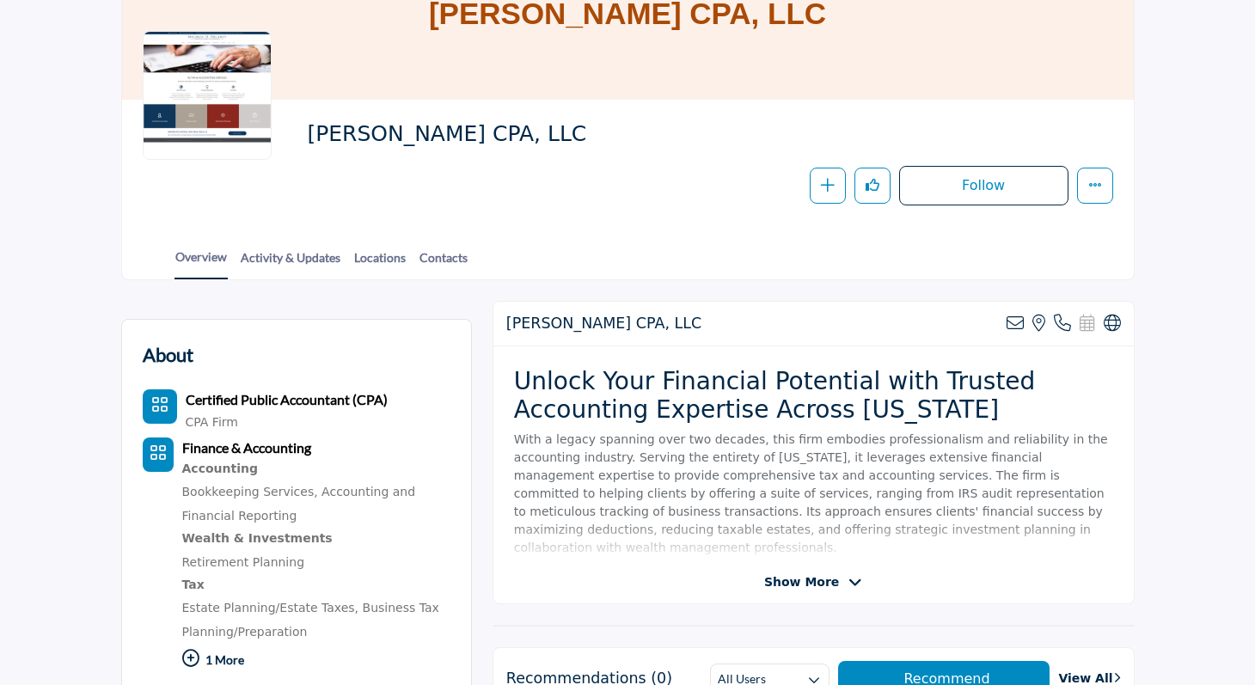
scroll to position [183, 0]
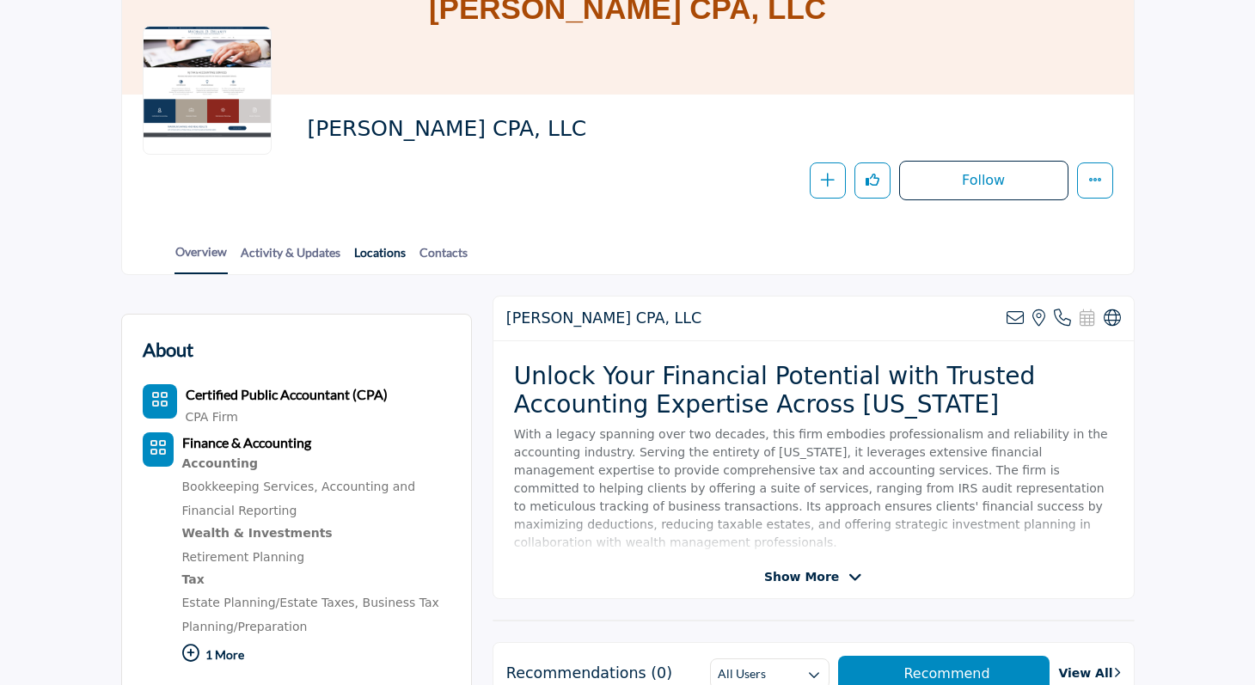
click at [395, 256] on link "Locations" at bounding box center [379, 258] width 53 height 30
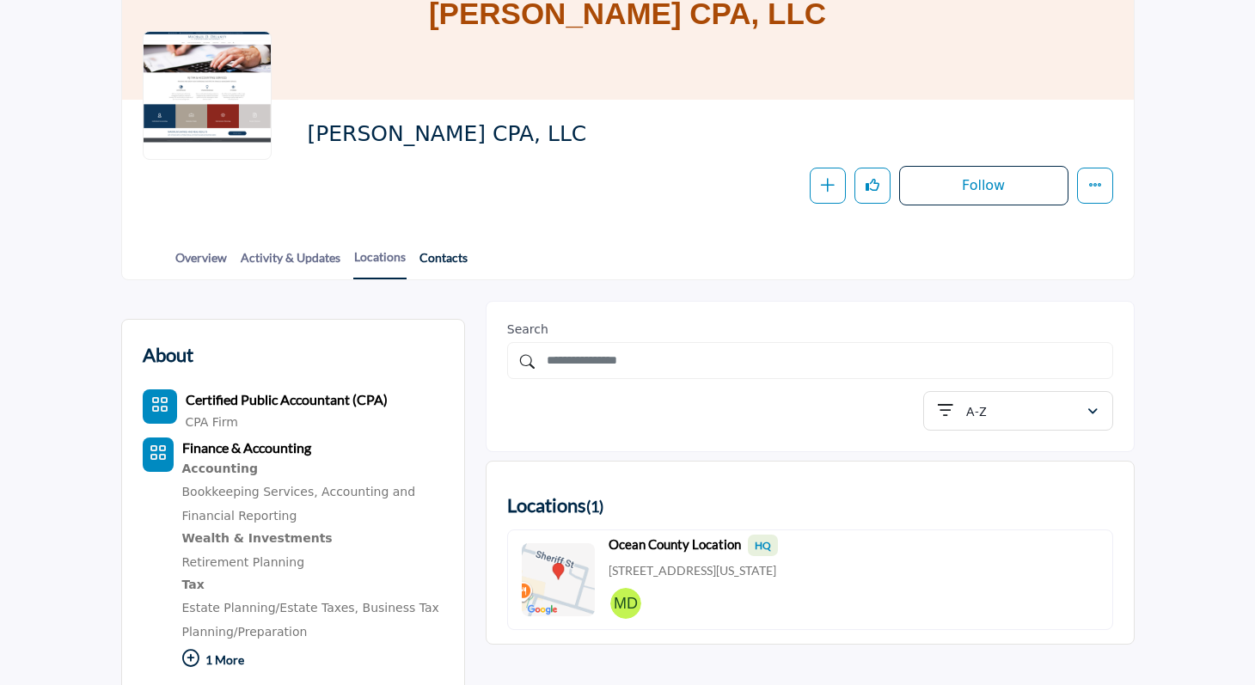
scroll to position [157, 0]
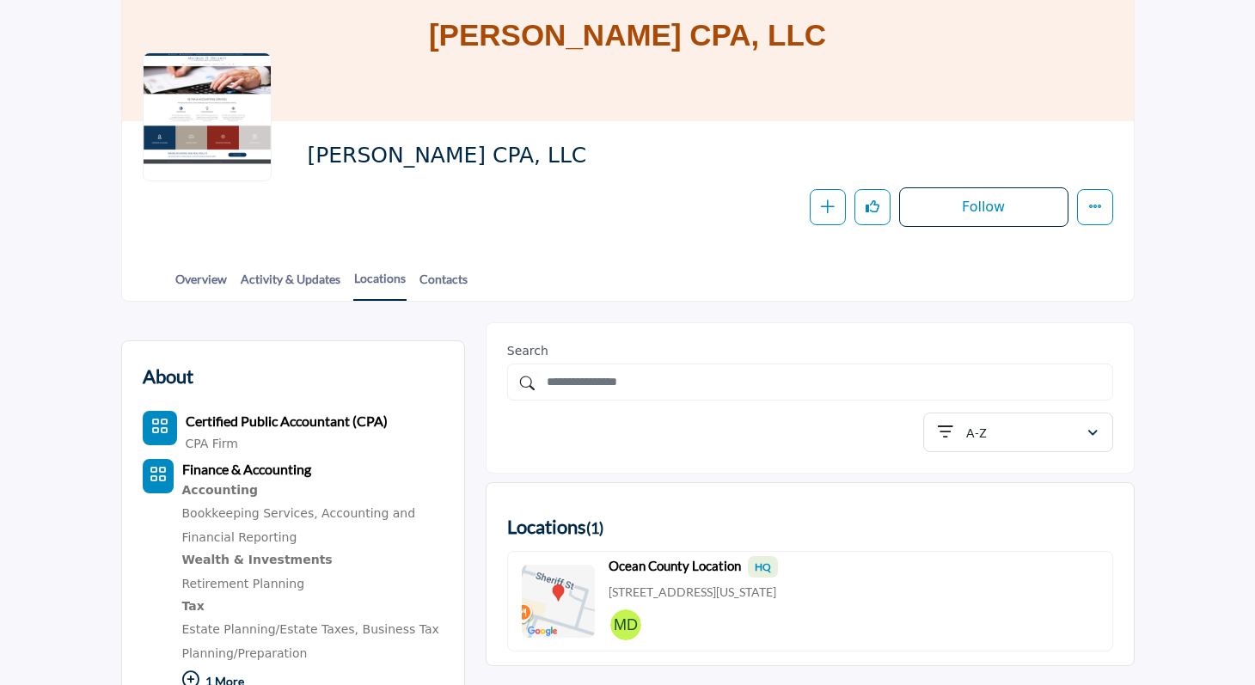
drag, startPoint x: 312, startPoint y: 156, endPoint x: 613, endPoint y: 159, distance: 301.0
click at [613, 159] on span "[PERSON_NAME] CPA, LLC" at bounding box center [541, 156] width 469 height 28
copy span "[PERSON_NAME] CPA, LLC"
